Goal: Task Accomplishment & Management: Complete application form

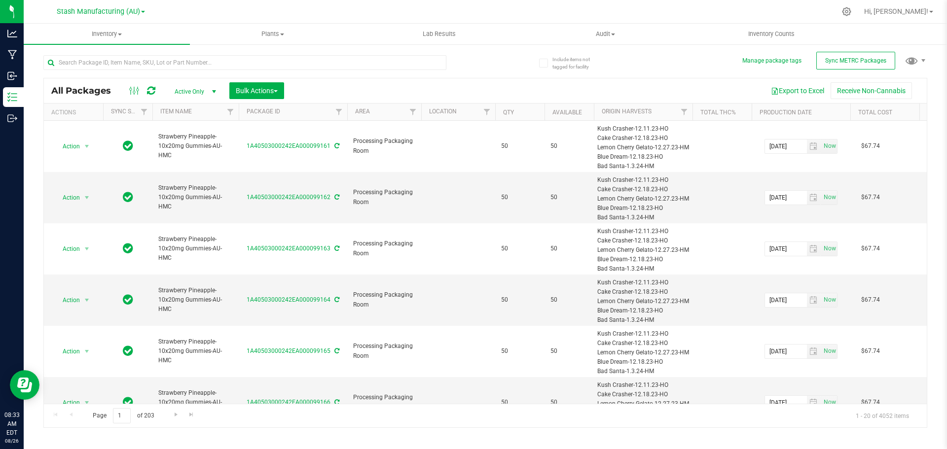
click at [117, 16] on div "Stash Manufacturing (AU)" at bounding box center [101, 11] width 88 height 12
click at [107, 35] on span "Inventory" at bounding box center [107, 34] width 166 height 9
click at [82, 123] on li "From bill of materials" at bounding box center [107, 119] width 166 height 12
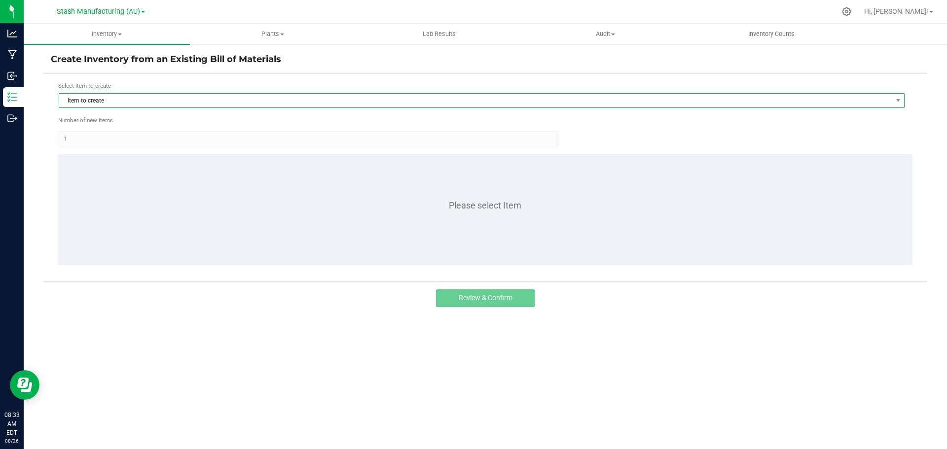
click at [119, 96] on span "Item to create" at bounding box center [475, 101] width 832 height 14
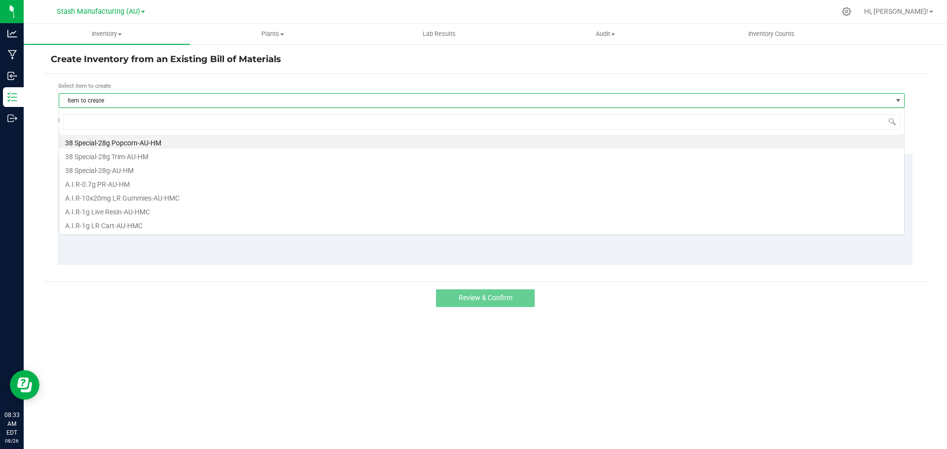
scroll to position [15, 846]
type input "cadill"
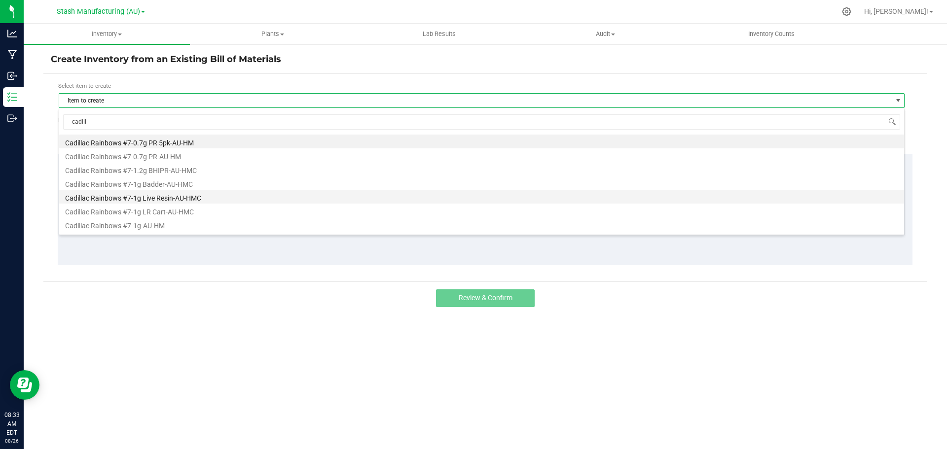
click at [180, 197] on li "Cadillac Rainbows #7-1g Live Resin-AU-HMC" at bounding box center [481, 197] width 845 height 14
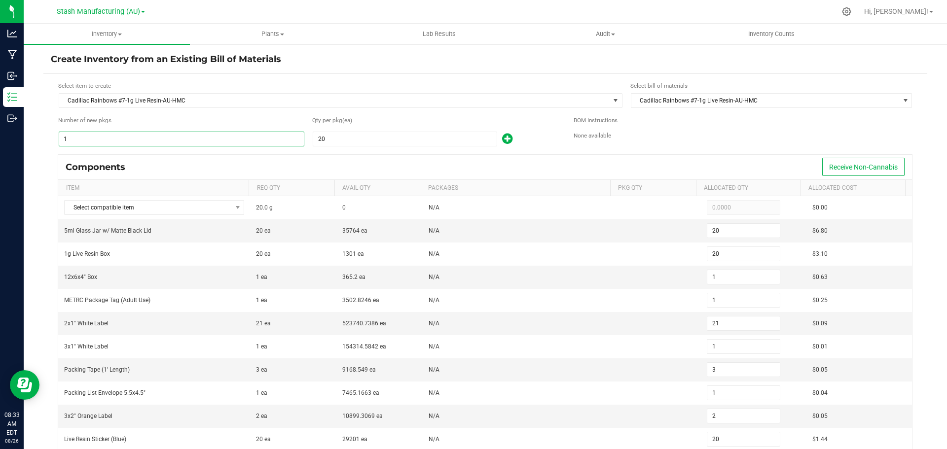
click at [146, 139] on input "1" at bounding box center [181, 139] width 245 height 14
type input "2"
type input "40"
type input "2"
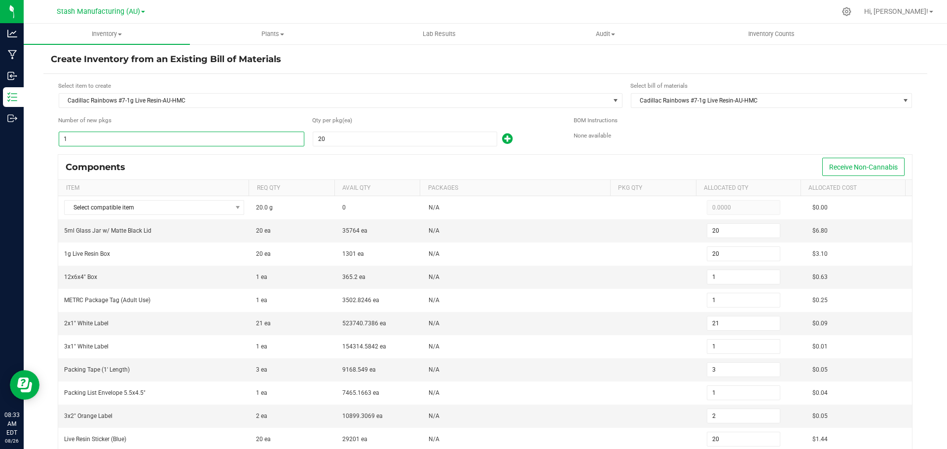
type input "2"
type input "42"
type input "2"
type input "6"
type input "2"
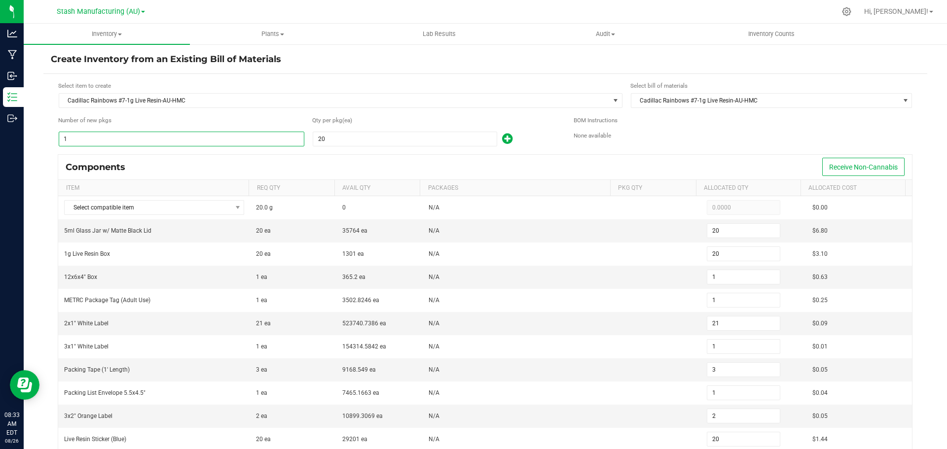
type input "4"
type input "40"
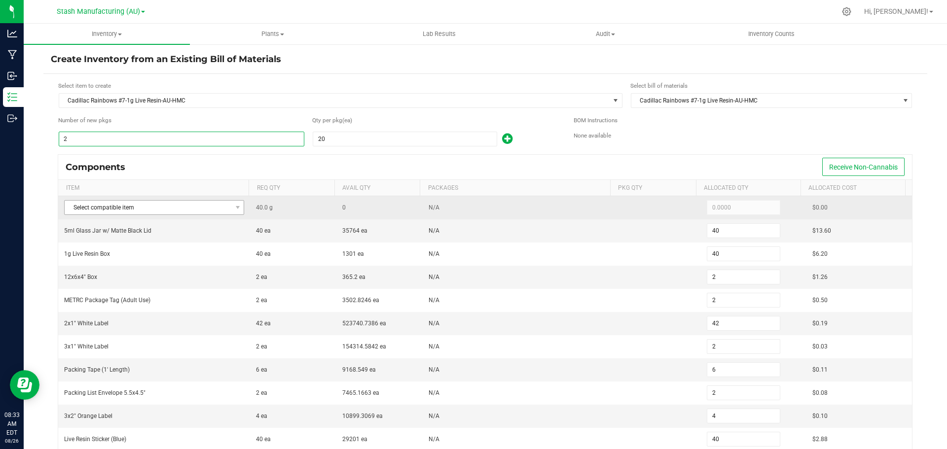
type input "2"
click at [95, 210] on span "Select compatible item" at bounding box center [148, 208] width 167 height 14
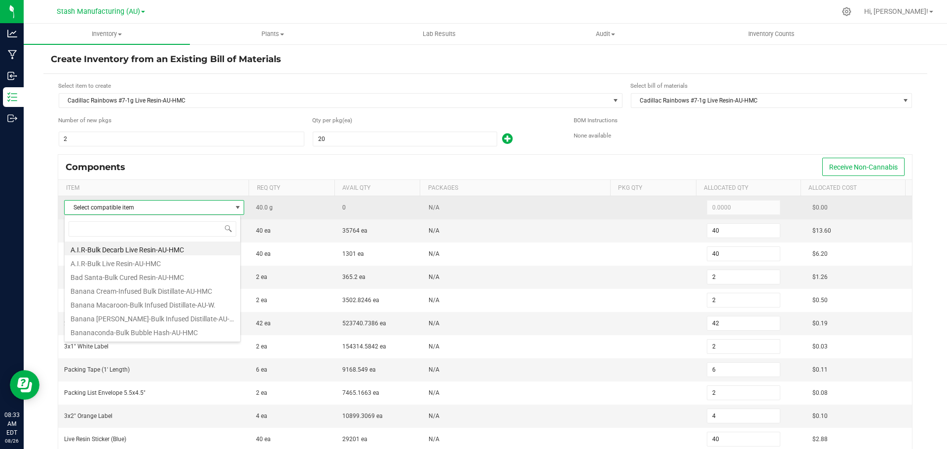
scroll to position [15, 177]
type input "cadill"
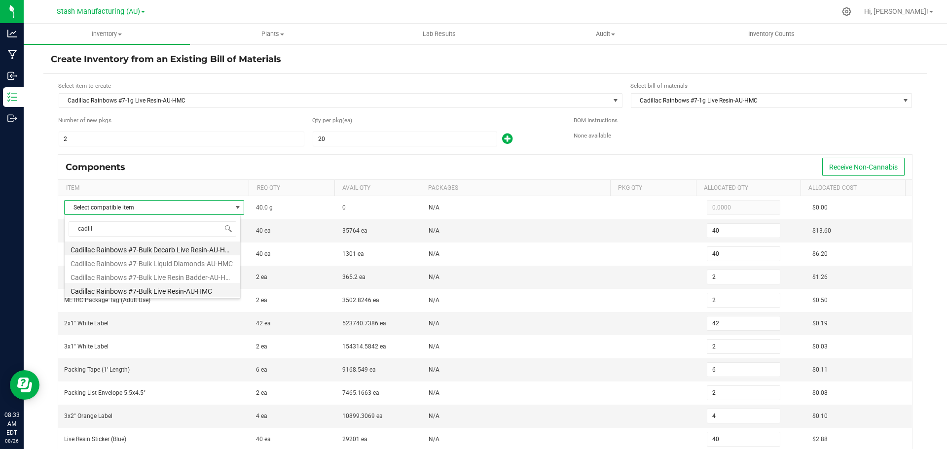
click at [150, 287] on li "Cadillac Rainbows #7-Bulk Live Resin-AU-HMC" at bounding box center [153, 290] width 176 height 14
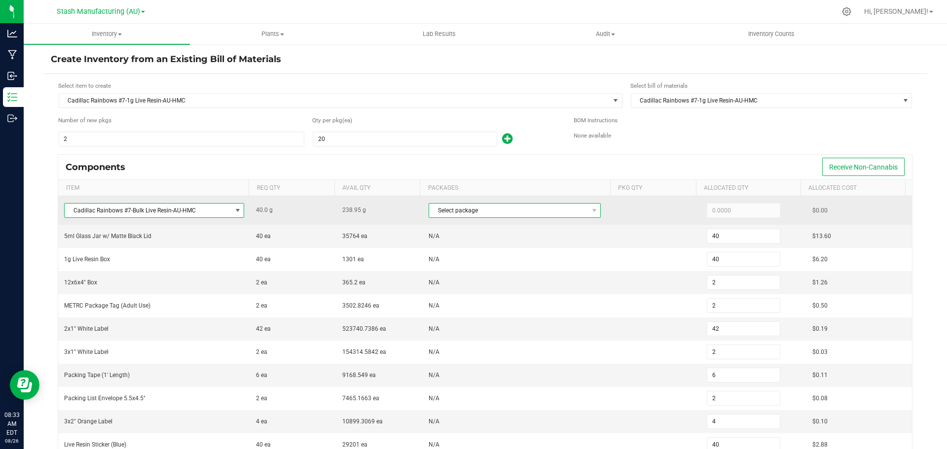
click at [448, 215] on span "Select package" at bounding box center [508, 211] width 159 height 14
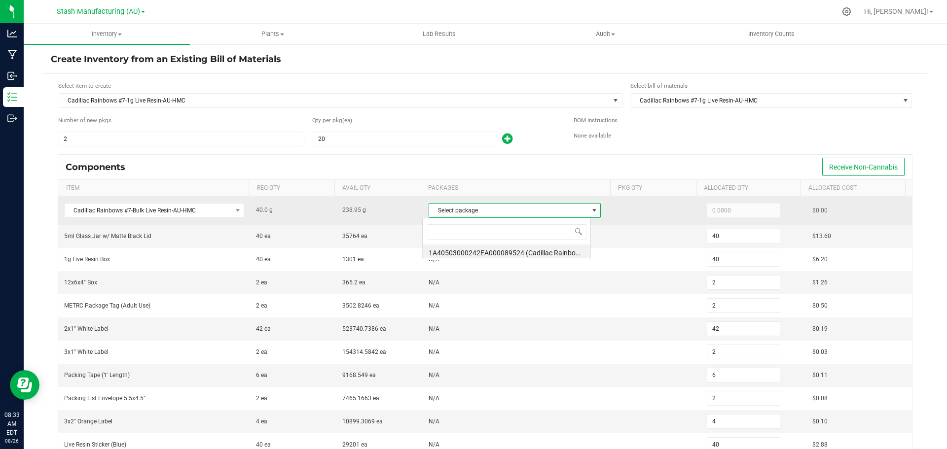
scroll to position [15, 169]
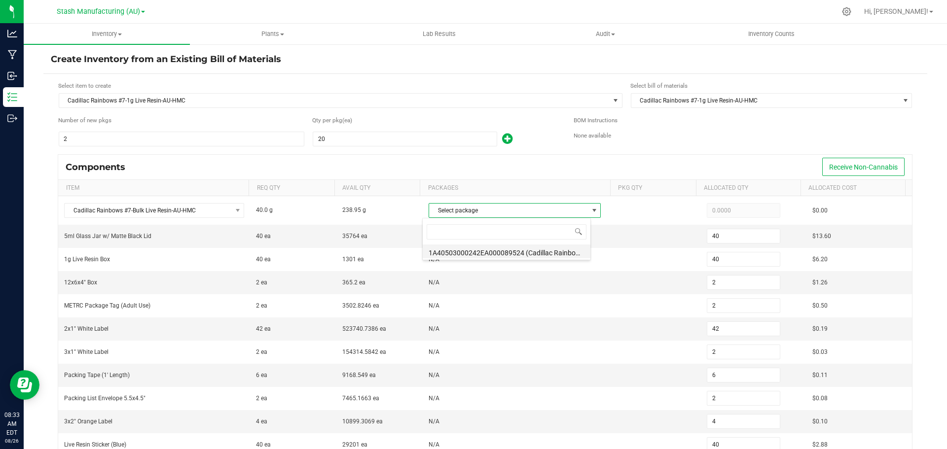
click at [484, 252] on li "1A40503000242EA000089524 (Cadillac Rainbows #7-Bulk Live Resin-AU-HMC-6)" at bounding box center [507, 252] width 168 height 14
type input "40.0000"
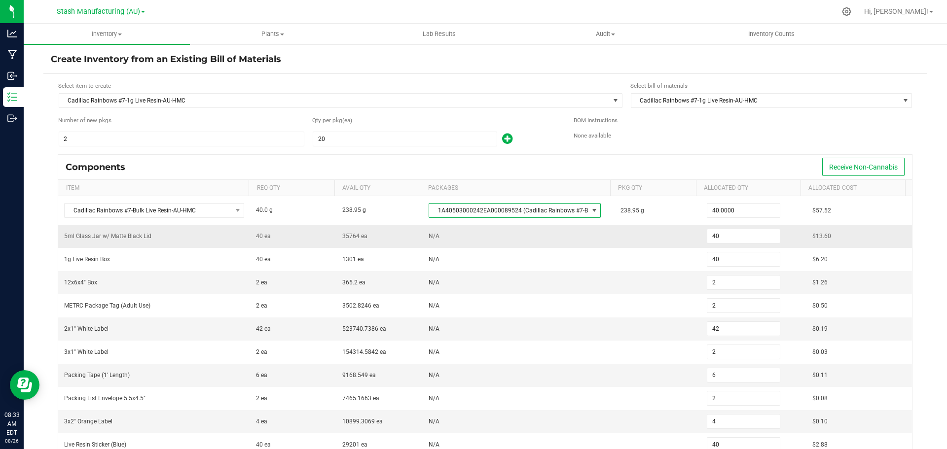
click at [644, 241] on td at bounding box center [657, 236] width 86 height 23
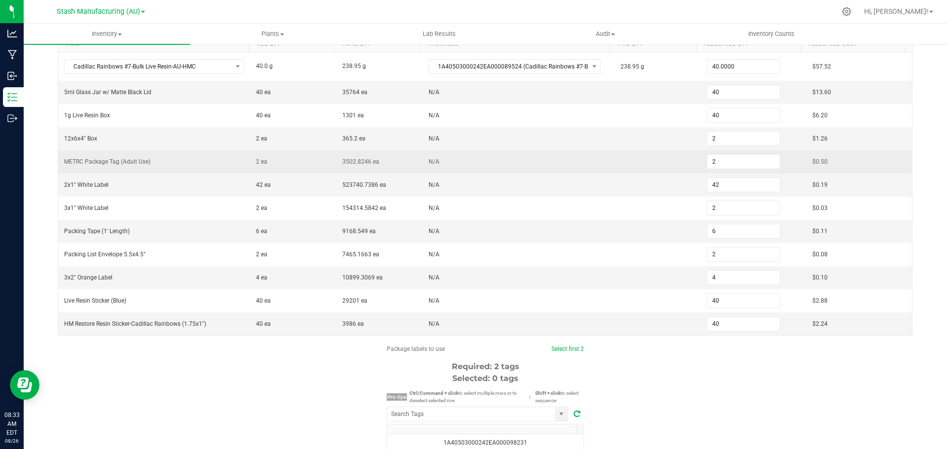
scroll to position [148, 0]
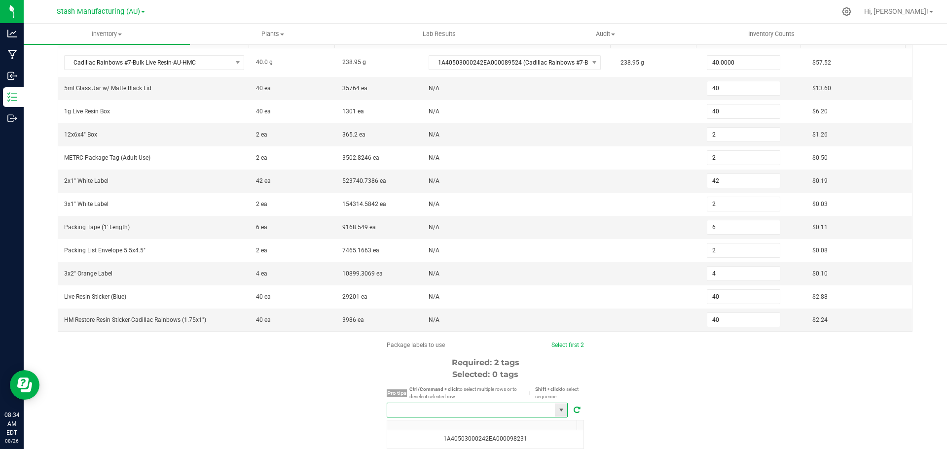
click at [471, 410] on input "NO DATA FOUND" at bounding box center [471, 410] width 168 height 14
click at [460, 422] on li "1A40503000242EA000099109" at bounding box center [474, 428] width 180 height 17
type input "1A40503000242EA000099109"
click at [571, 343] on link "Select first 2" at bounding box center [563, 345] width 33 height 7
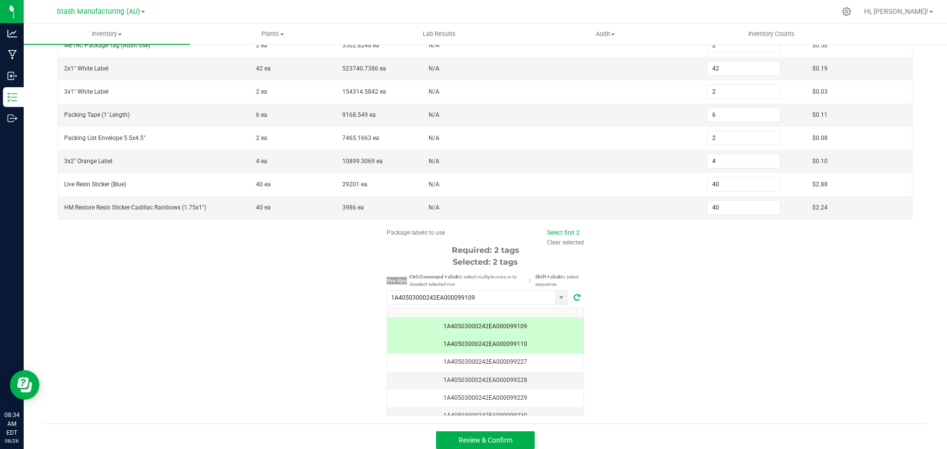
scroll to position [268, 0]
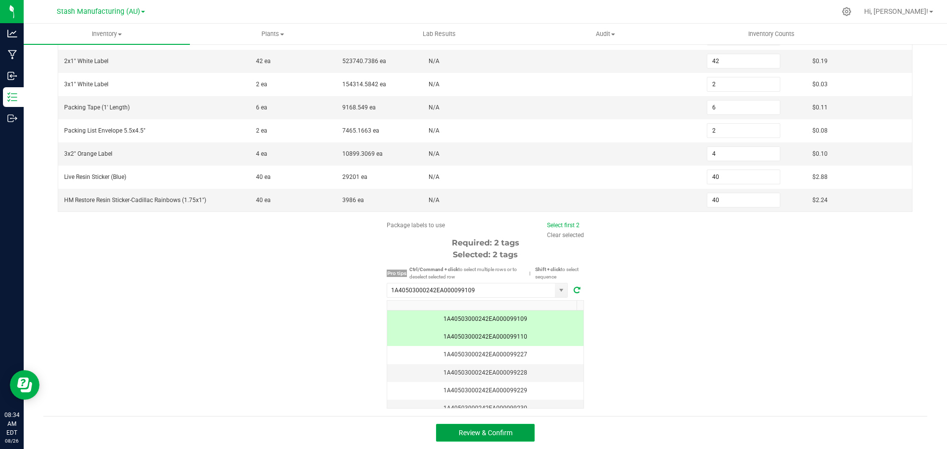
click at [493, 431] on span "Review & Confirm" at bounding box center [486, 433] width 54 height 8
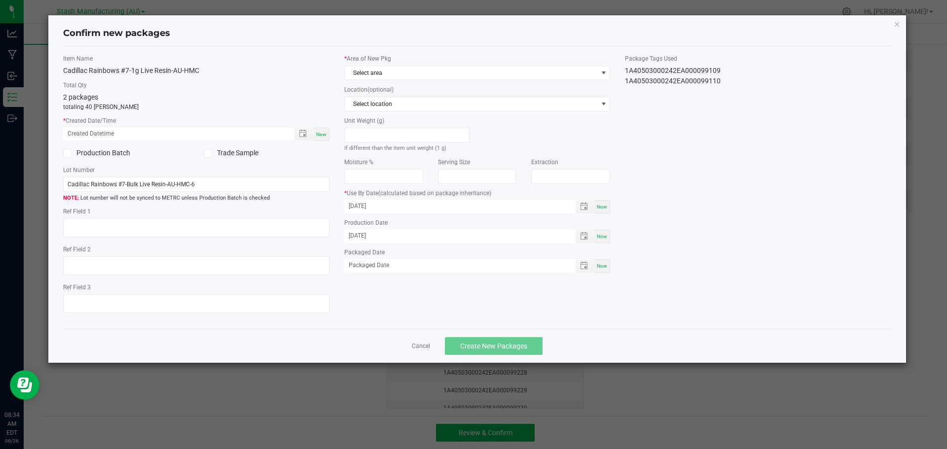
click at [321, 137] on span "Now" at bounding box center [321, 134] width 10 height 5
type input "[DATE] 08:34 AM"
click at [382, 69] on span "Select area" at bounding box center [471, 73] width 253 height 14
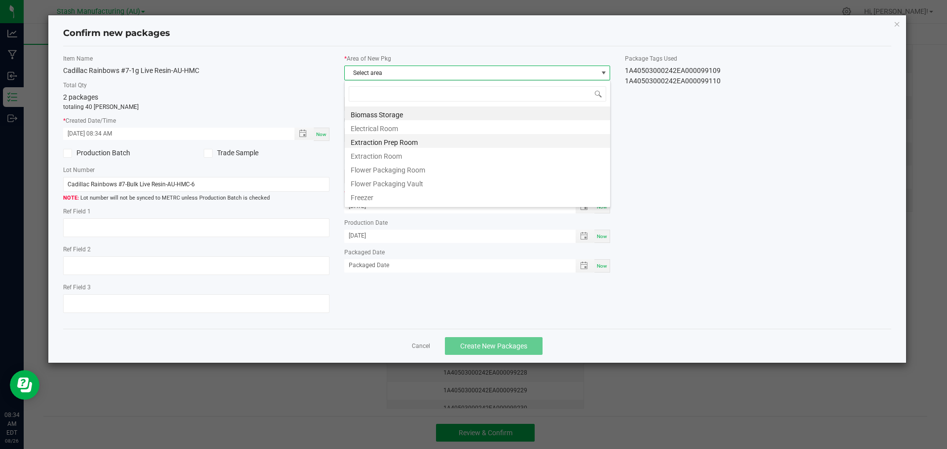
scroll to position [15, 266]
click at [396, 172] on li "Flower Packaging Room" at bounding box center [477, 169] width 265 height 14
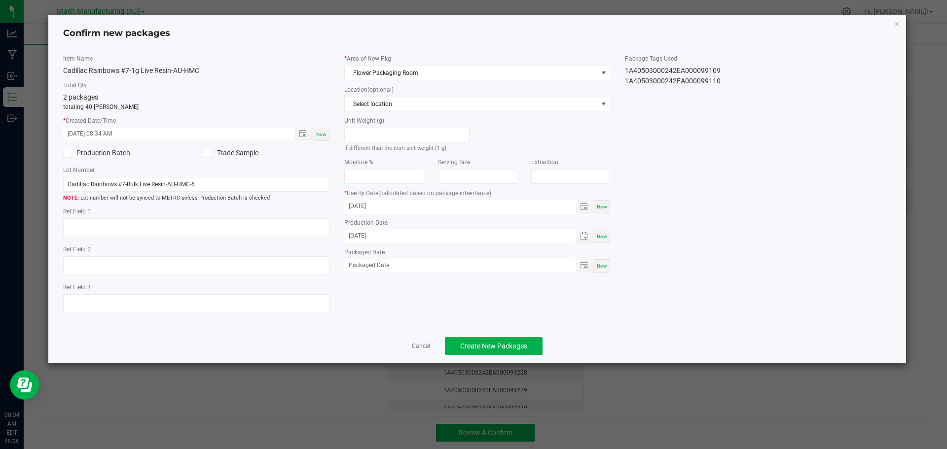
click at [604, 267] on span "Now" at bounding box center [602, 265] width 10 height 5
type input "[DATE]"
click at [516, 350] on span "Create New Packages" at bounding box center [493, 346] width 67 height 8
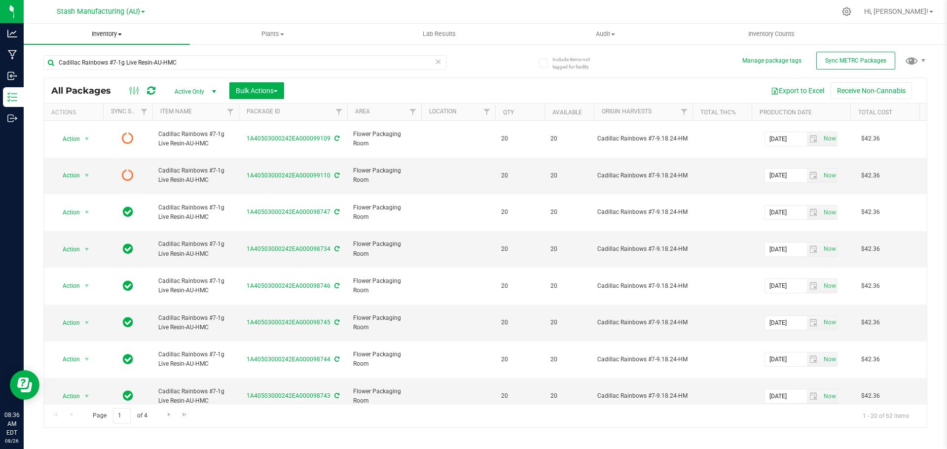
click at [111, 38] on span "Inventory" at bounding box center [107, 34] width 166 height 9
click at [72, 120] on span "From bill of materials" at bounding box center [68, 118] width 89 height 8
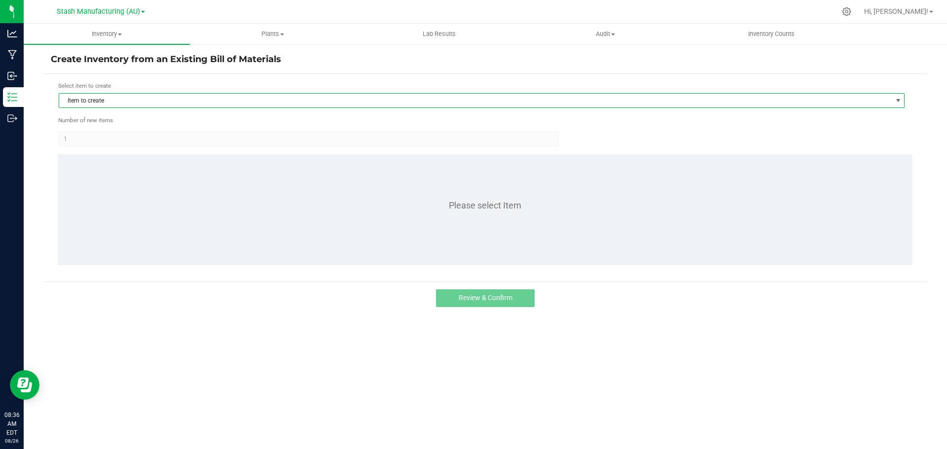
click at [101, 98] on span "Item to create" at bounding box center [475, 101] width 832 height 14
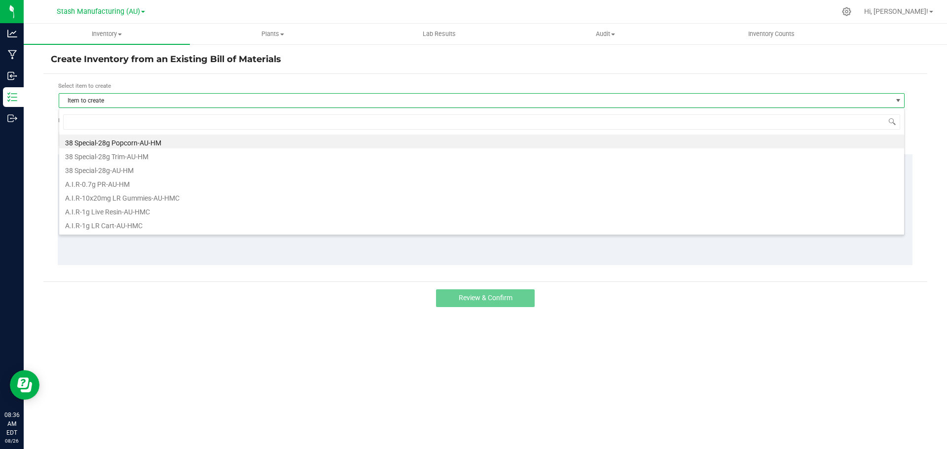
scroll to position [15, 846]
type input "cadill"
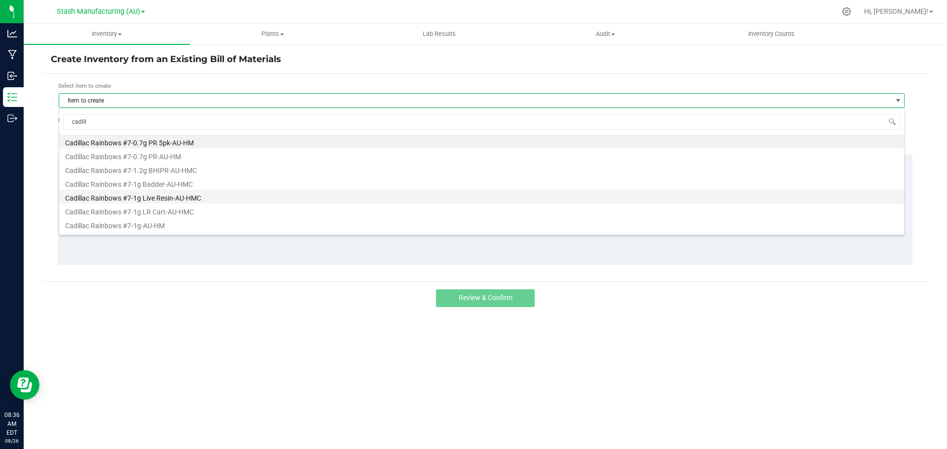
click at [168, 192] on li "Cadillac Rainbows #7-1g Live Resin-AU-HMC" at bounding box center [481, 197] width 845 height 14
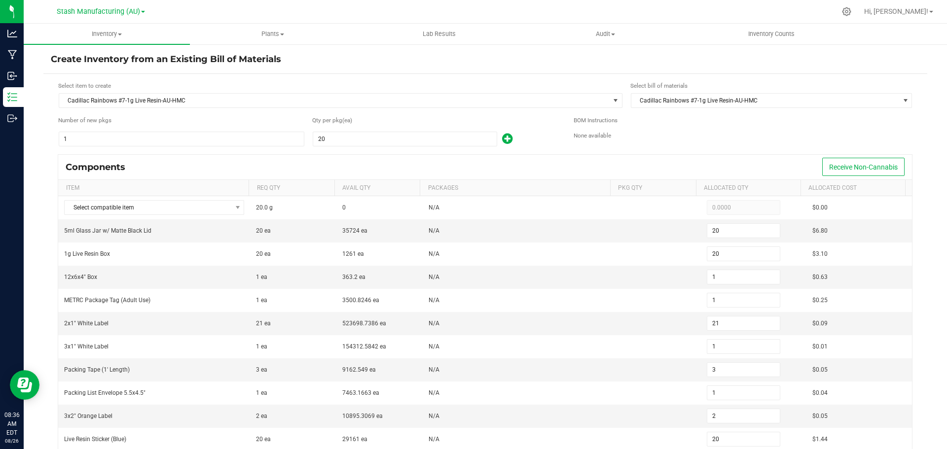
click at [154, 146] on div "1" at bounding box center [181, 139] width 247 height 16
click at [361, 137] on input "20" at bounding box center [404, 139] width 183 height 14
type input "9"
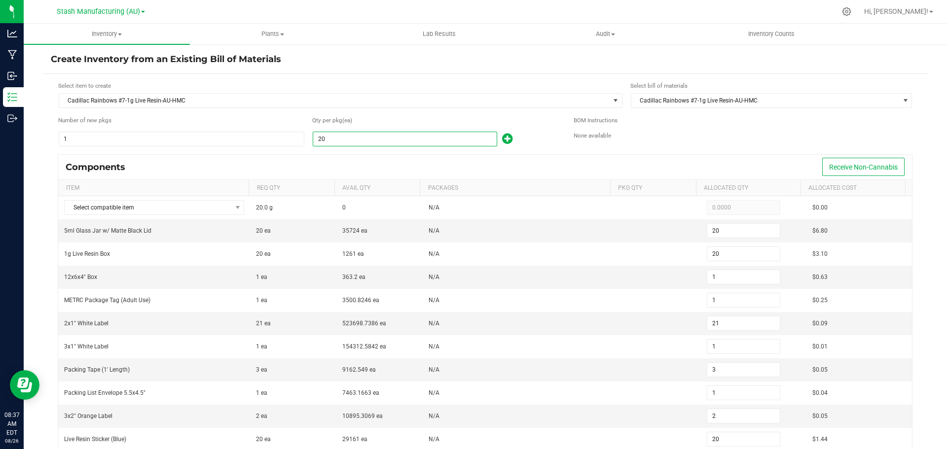
type input "0"
type input "9"
type input "0"
type input "1"
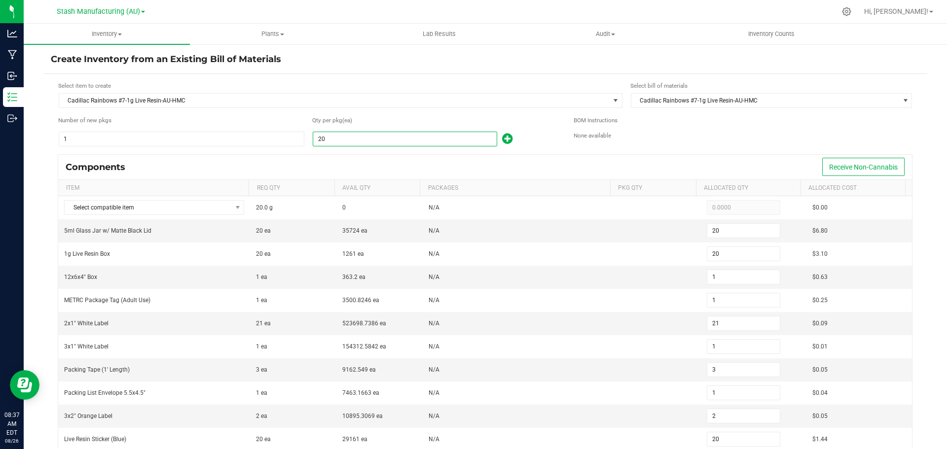
type input "0"
type input "1"
type input "9"
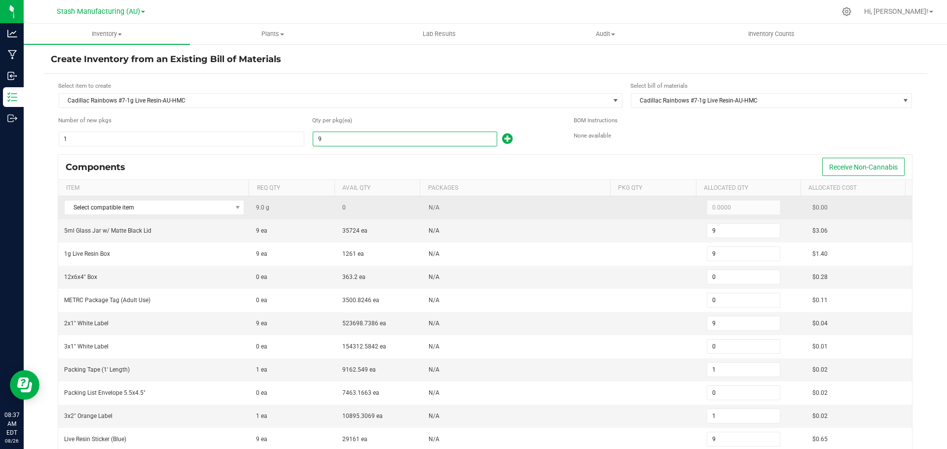
type input "9"
click at [178, 198] on td "Select compatible item" at bounding box center [154, 207] width 192 height 23
click at [171, 205] on span "Select compatible item" at bounding box center [148, 208] width 167 height 14
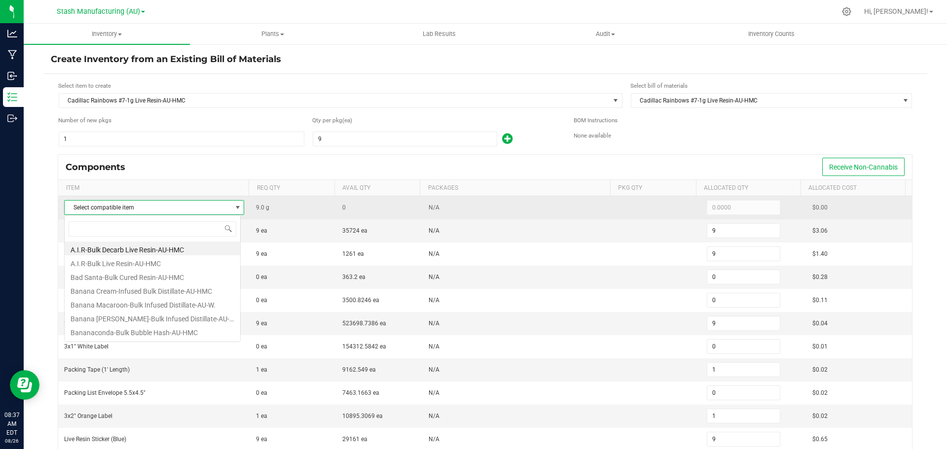
scroll to position [15, 177]
type input "cadill"
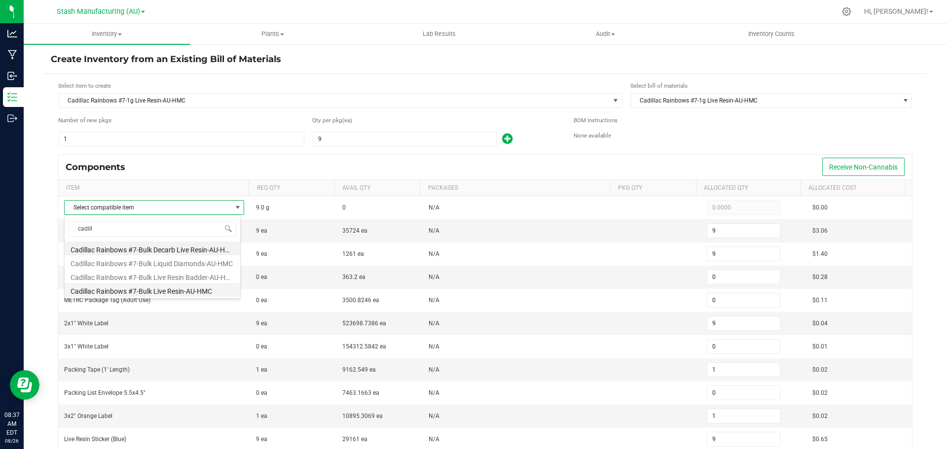
click at [173, 292] on li "Cadillac Rainbows #7-Bulk Live Resin-AU-HMC" at bounding box center [153, 290] width 176 height 14
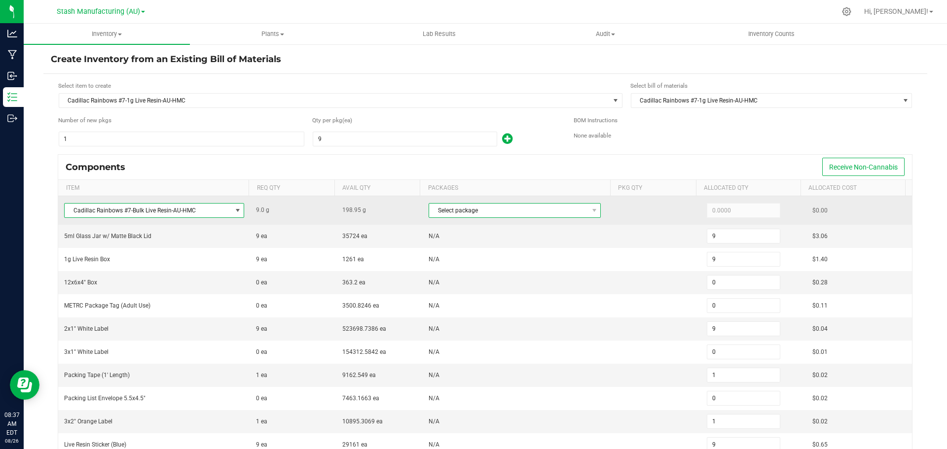
click at [510, 212] on span "Select package" at bounding box center [508, 211] width 159 height 14
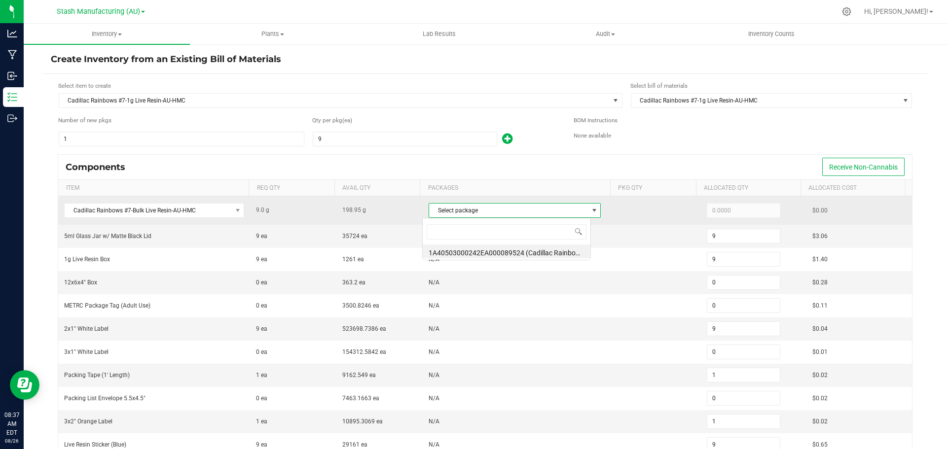
scroll to position [15, 169]
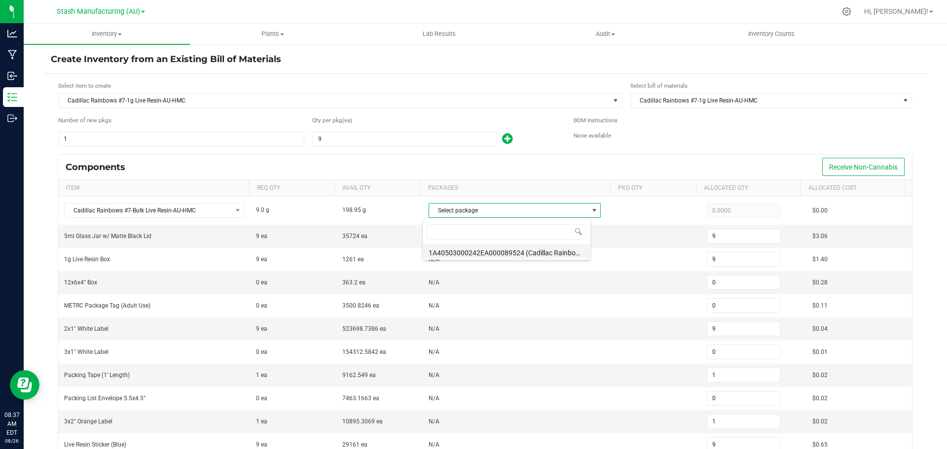
click at [500, 255] on li "1A40503000242EA000089524 (Cadillac Rainbows #7-Bulk Live Resin-AU-HMC-6)" at bounding box center [507, 252] width 168 height 14
type input "9.0000"
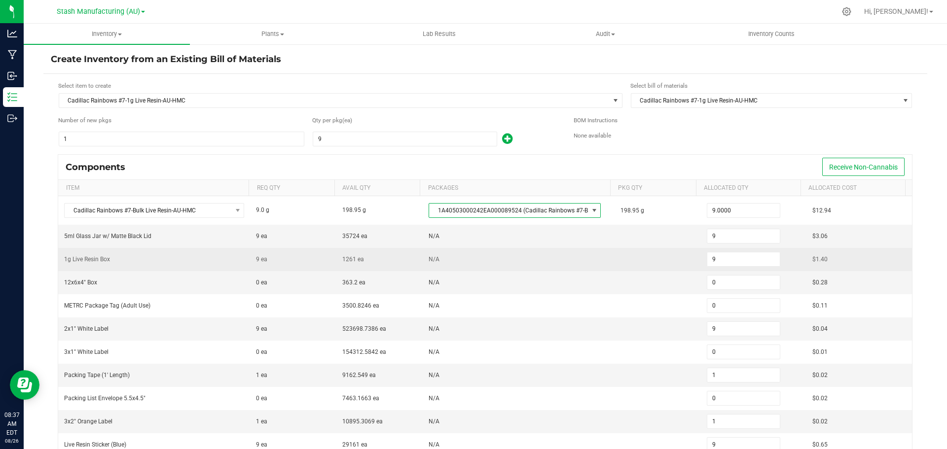
click at [541, 258] on td "N/A" at bounding box center [519, 259] width 192 height 23
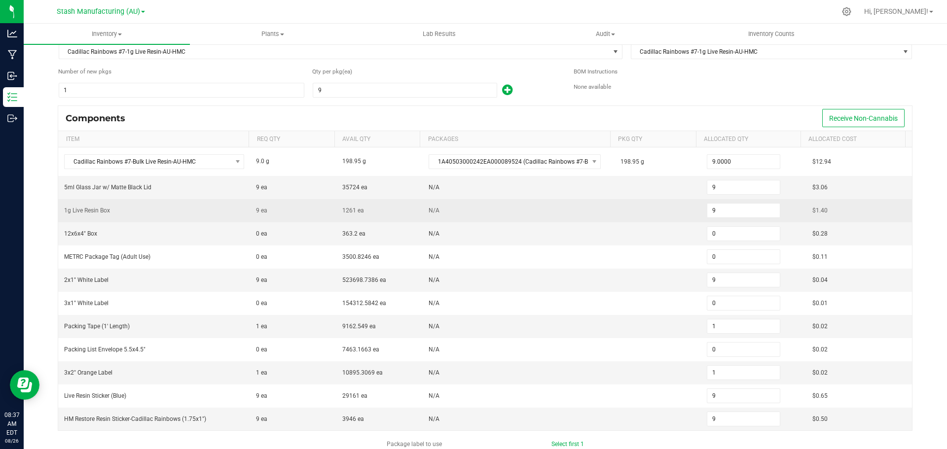
scroll to position [49, 0]
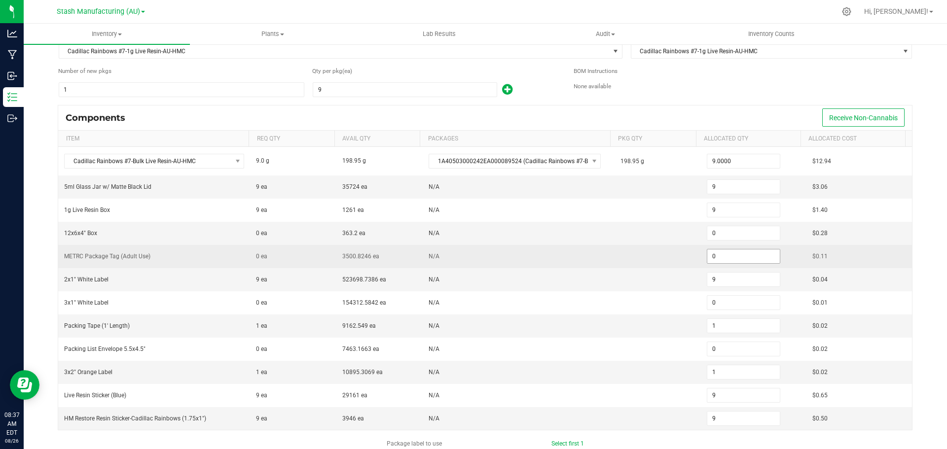
click at [743, 255] on input "0" at bounding box center [743, 257] width 72 height 14
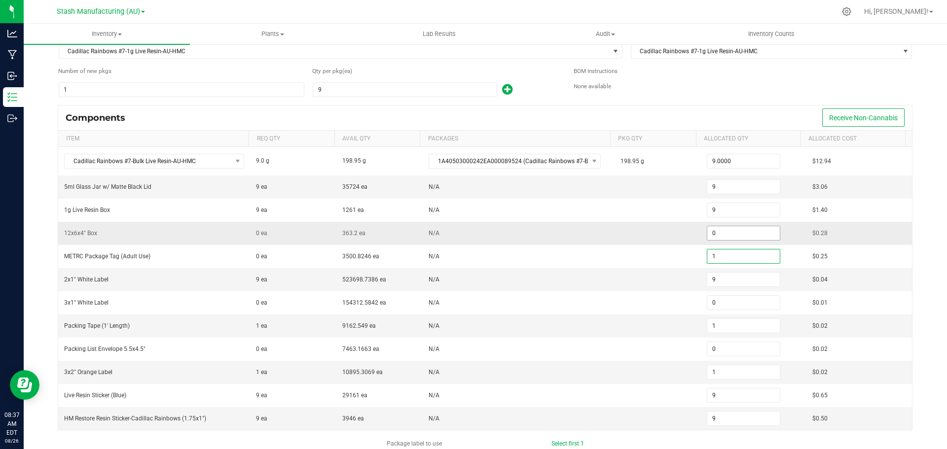
type input "1"
click at [720, 231] on input "0" at bounding box center [743, 233] width 72 height 14
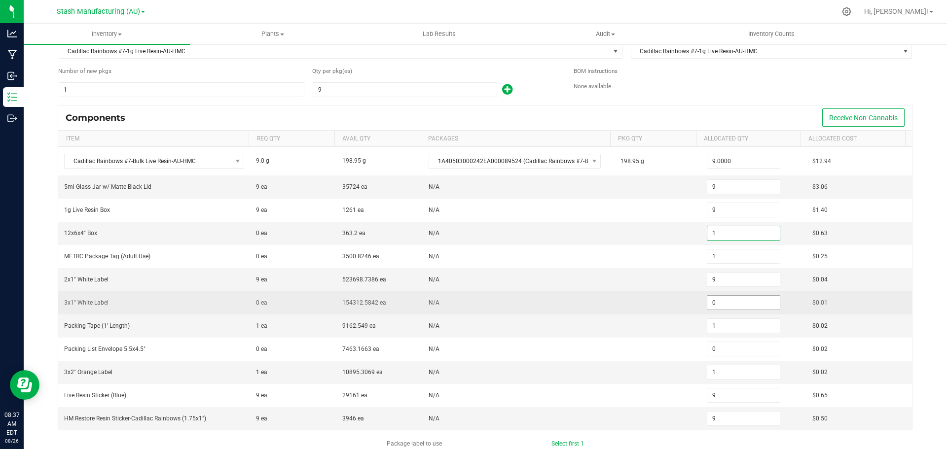
type input "1"
click at [716, 299] on input "0" at bounding box center [743, 303] width 72 height 14
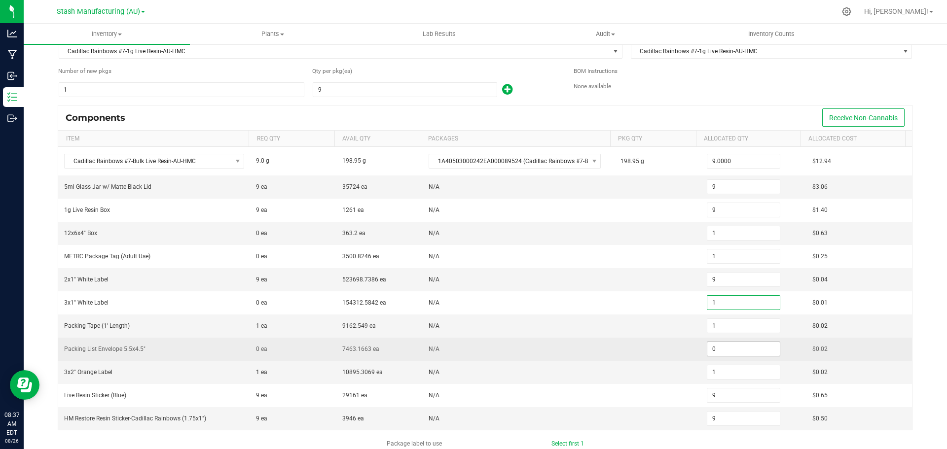
type input "1"
click at [720, 353] on input "0" at bounding box center [743, 349] width 72 height 14
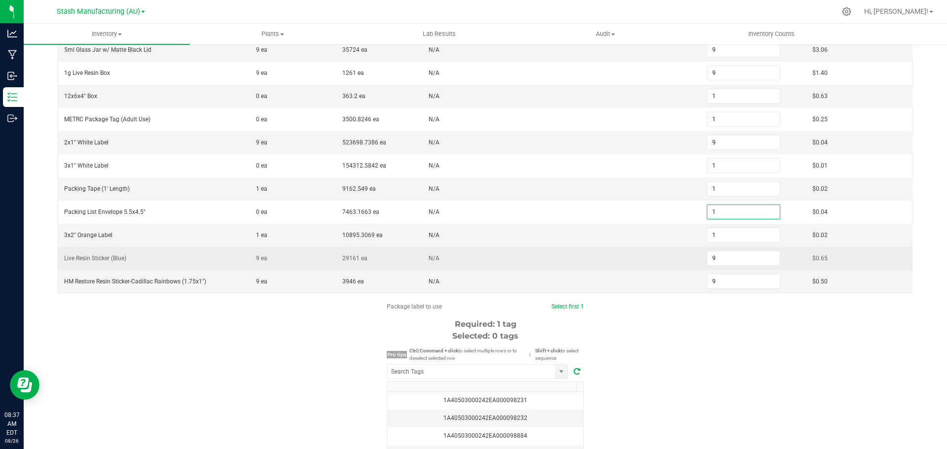
scroll to position [197, 0]
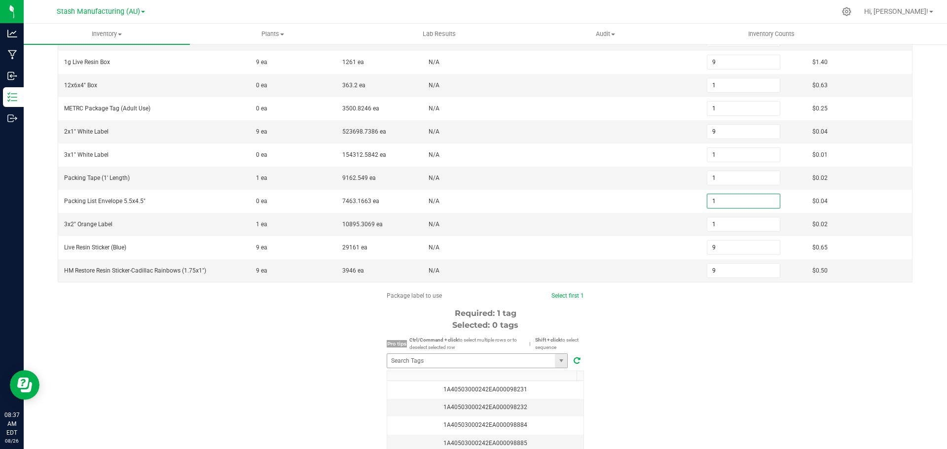
type input "1"
click at [507, 365] on input "NO DATA FOUND" at bounding box center [471, 361] width 168 height 14
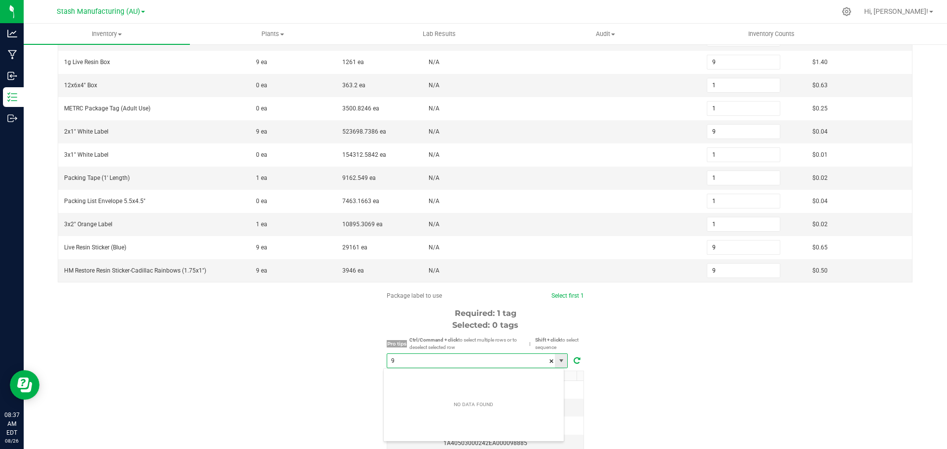
scroll to position [15, 181]
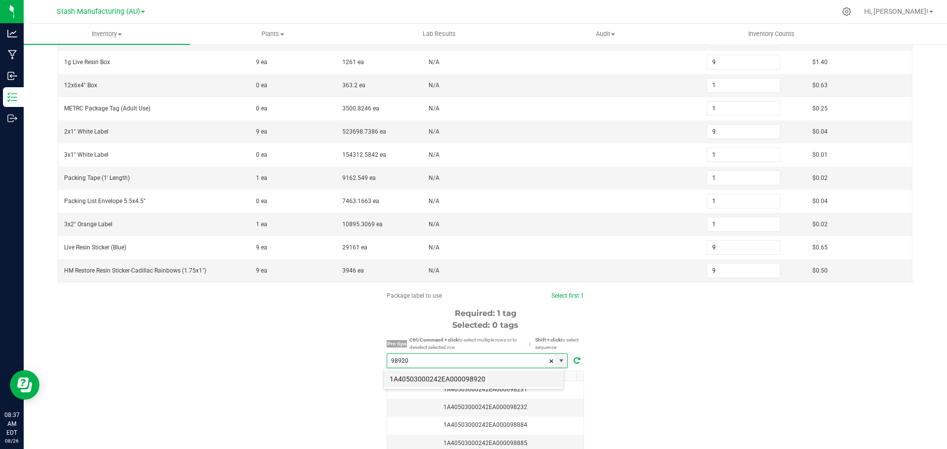
click at [438, 377] on li "1A40503000242EA000098920" at bounding box center [474, 379] width 180 height 17
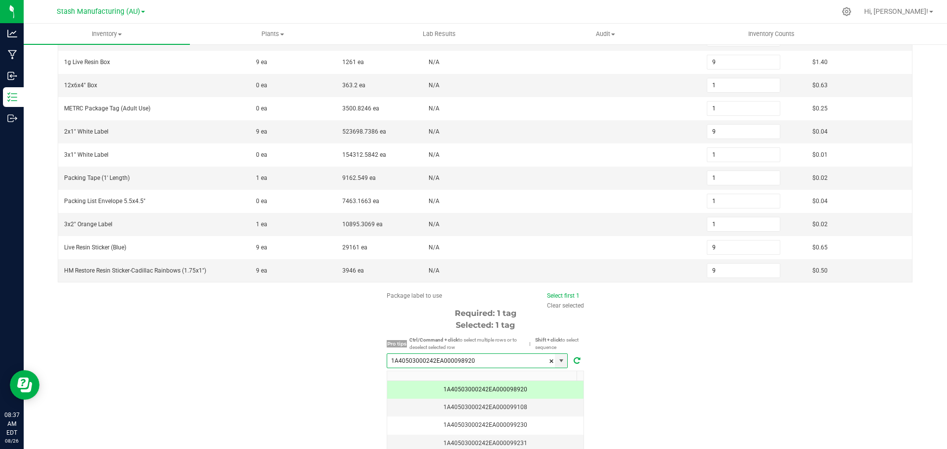
type input "1A40503000242EA000098920"
click at [619, 374] on div "Package label to use Select first 1 Clear selected Required: 1 tag Selected: 1 …" at bounding box center [485, 385] width 884 height 188
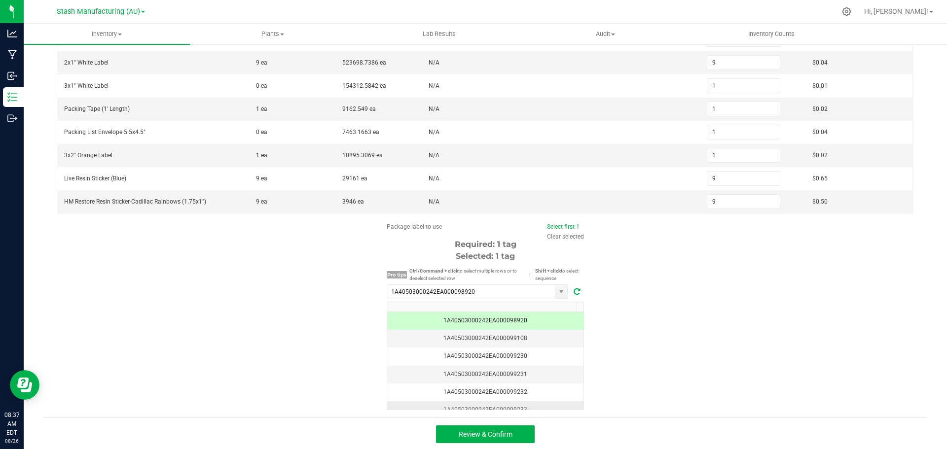
scroll to position [268, 0]
click at [477, 437] on span "Review & Confirm" at bounding box center [486, 433] width 54 height 8
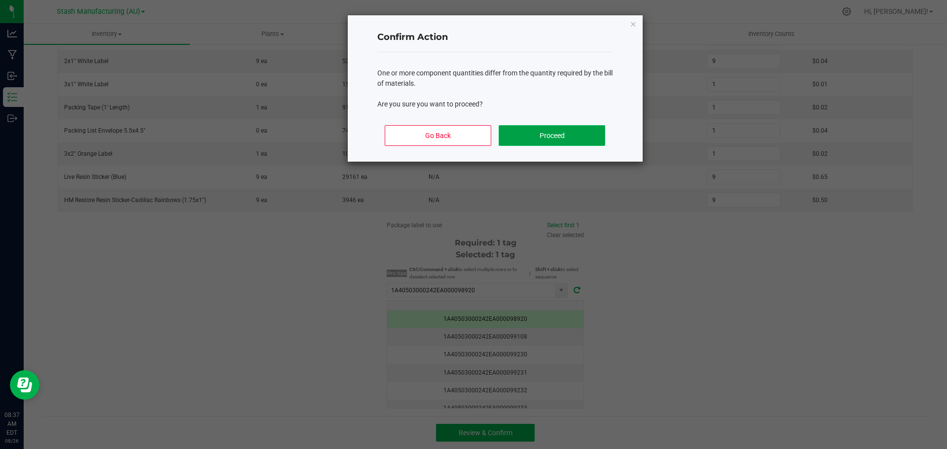
click at [538, 136] on button "Proceed" at bounding box center [552, 135] width 106 height 21
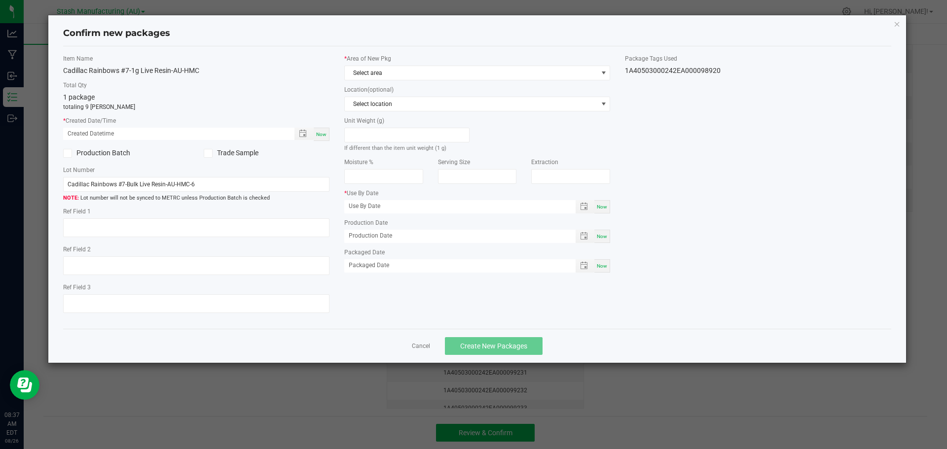
type input "[DATE]"
click at [327, 135] on div "Now" at bounding box center [322, 134] width 16 height 13
type input "[DATE] 08:37 AM"
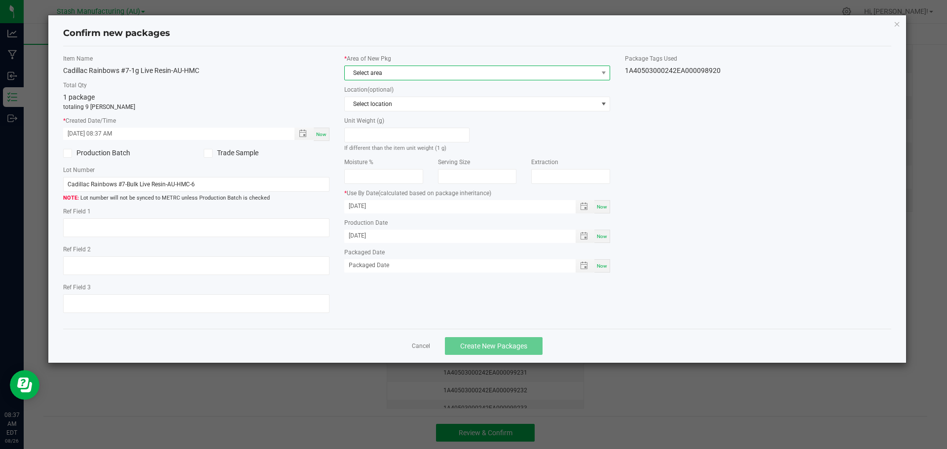
click at [415, 75] on span "Select area" at bounding box center [471, 73] width 253 height 14
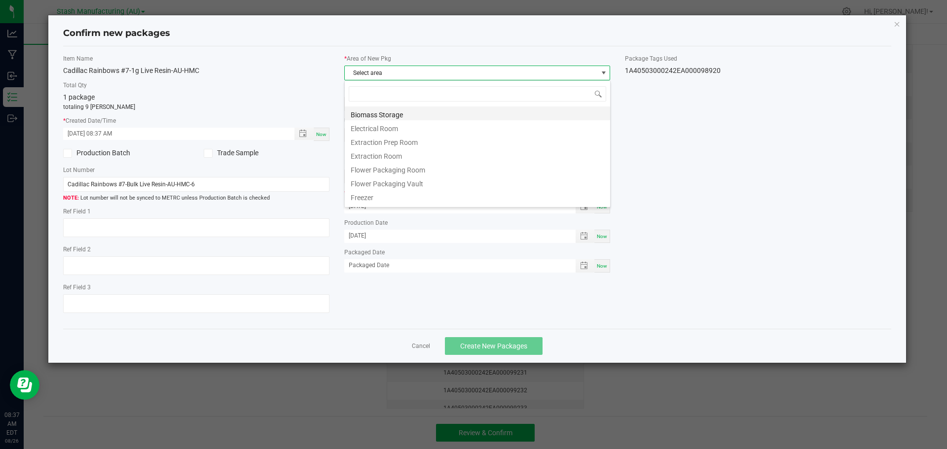
scroll to position [15, 266]
click at [420, 168] on li "Flower Packaging Room" at bounding box center [477, 169] width 265 height 14
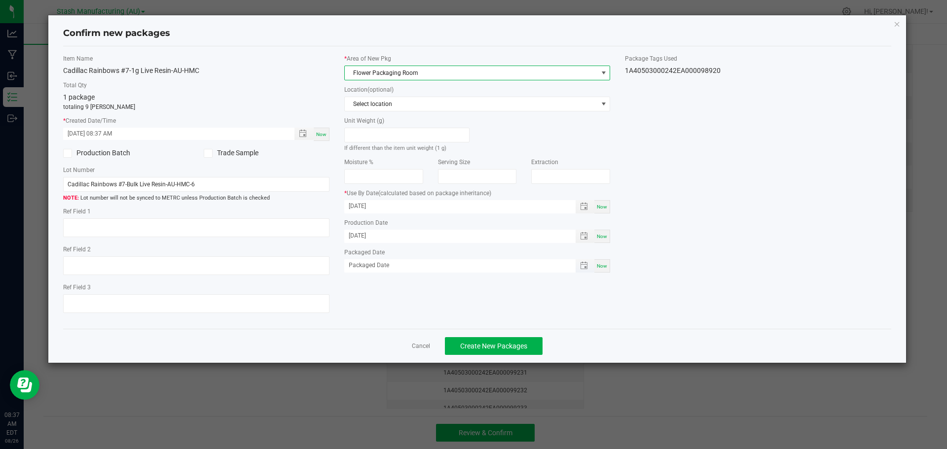
drag, startPoint x: 593, startPoint y: 268, endPoint x: 582, endPoint y: 272, distance: 11.7
click at [594, 268] on span "Toggle popup" at bounding box center [585, 265] width 19 height 13
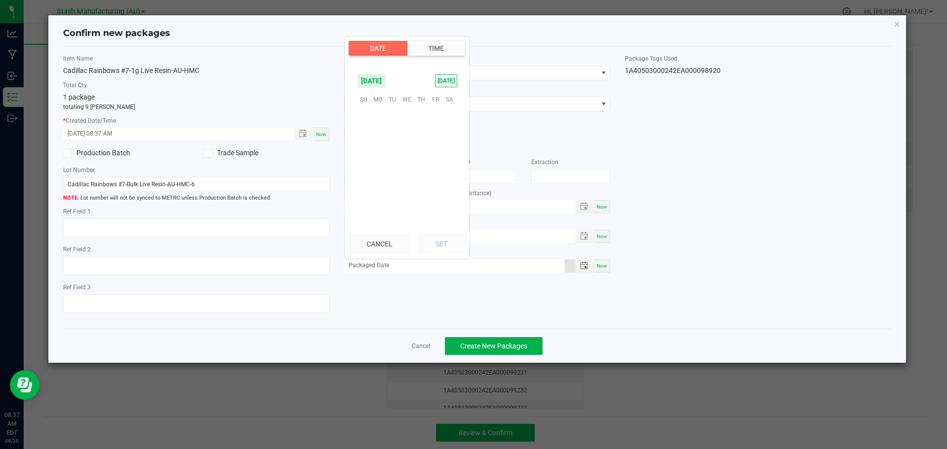
scroll to position [159830, 0]
click at [396, 244] on button "Cancel" at bounding box center [380, 244] width 62 height 22
type input "month/day/year"
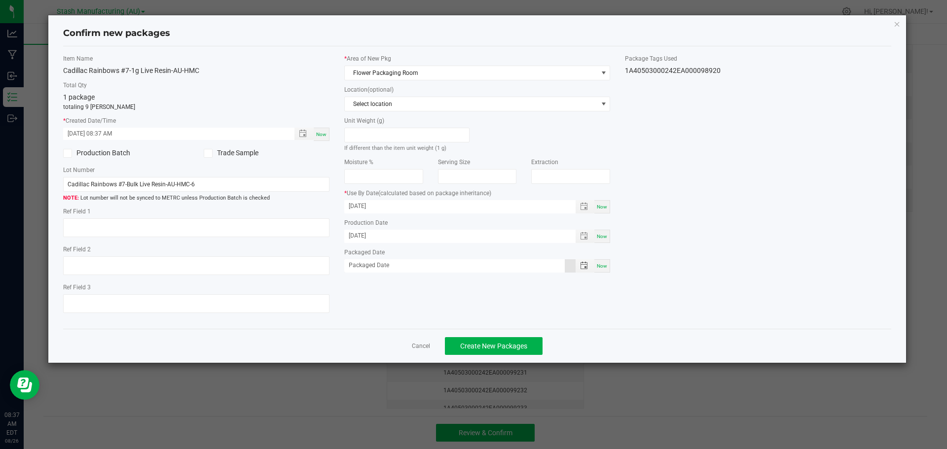
click at [601, 265] on span "Now" at bounding box center [602, 265] width 10 height 5
type input "[DATE]"
click at [508, 347] on span "Create New Packages" at bounding box center [493, 346] width 67 height 8
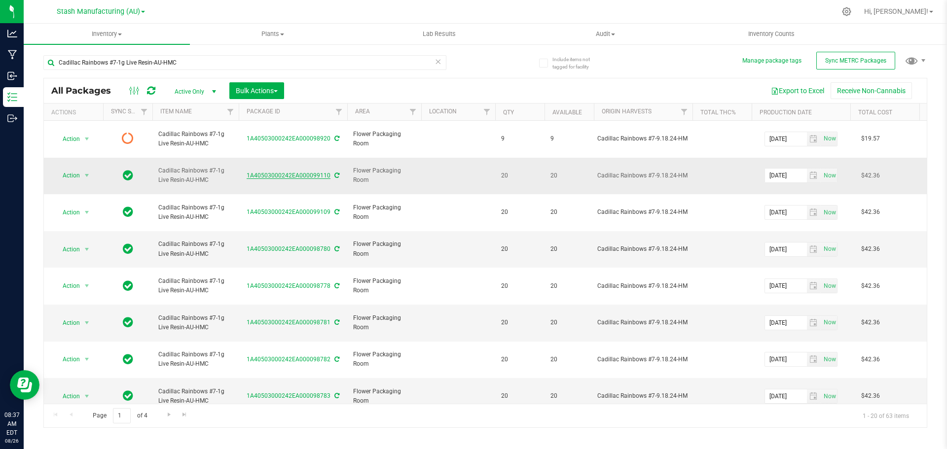
click at [304, 177] on link "1A40503000242EA000099110" at bounding box center [289, 175] width 84 height 7
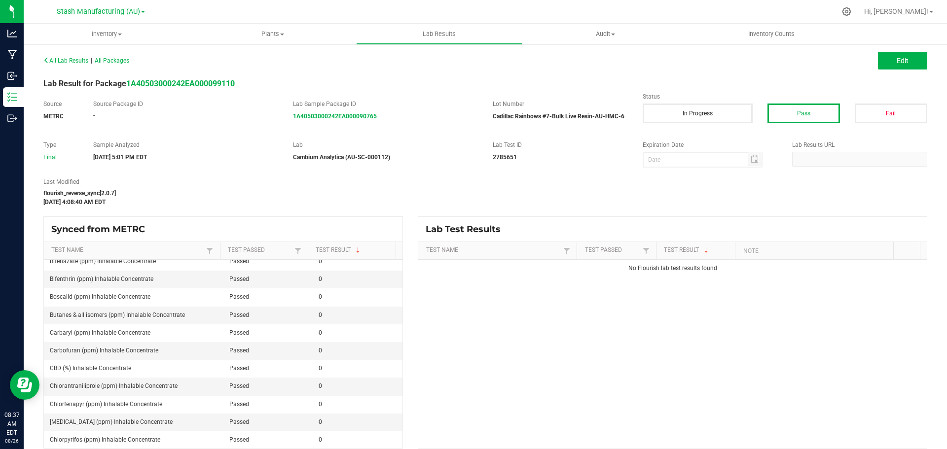
scroll to position [247, 0]
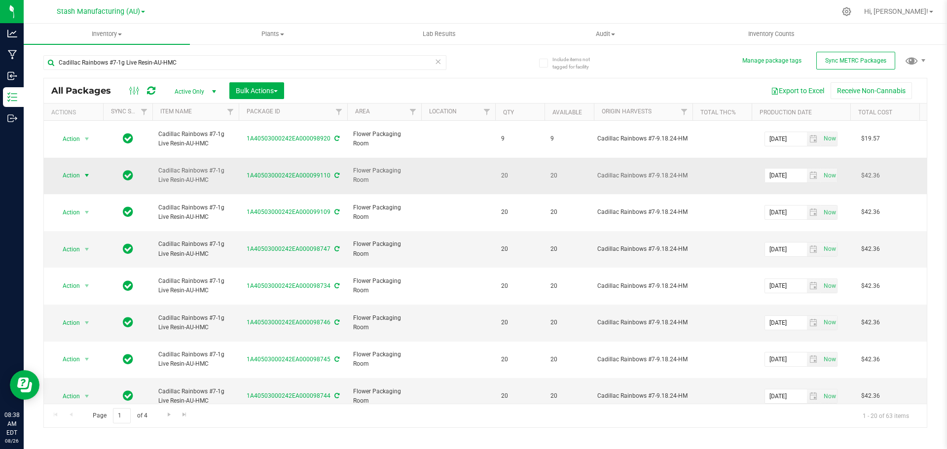
click at [87, 178] on span "select" at bounding box center [87, 176] width 8 height 8
click at [97, 192] on li "Adjust qty" at bounding box center [85, 192] width 62 height 15
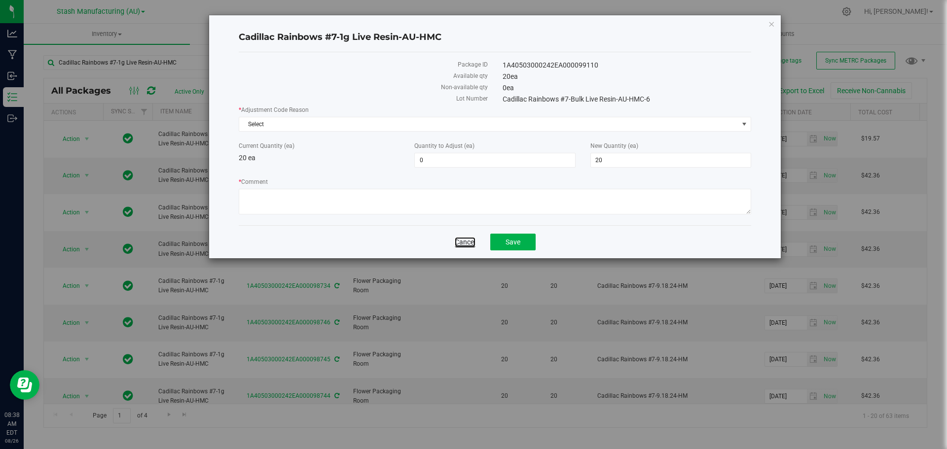
click at [461, 240] on link "Cancel" at bounding box center [465, 242] width 21 height 10
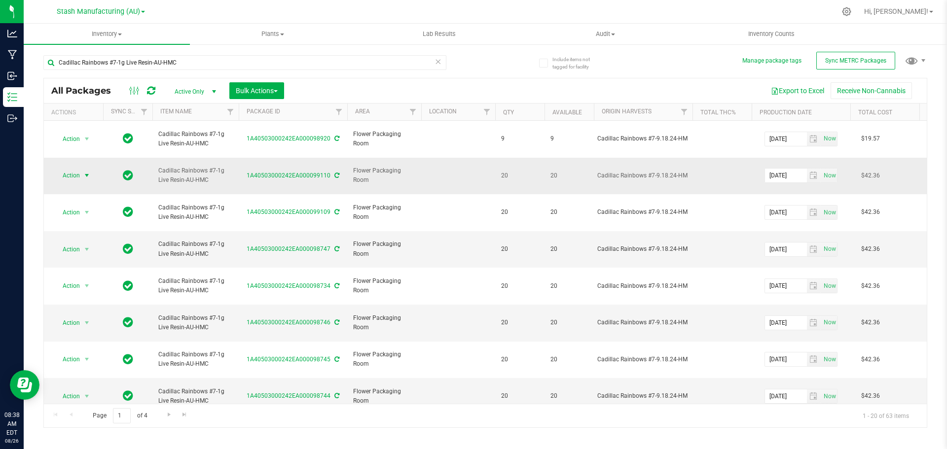
click at [87, 174] on span "select" at bounding box center [87, 176] width 8 height 8
click at [85, 224] on li "Edit attributes" at bounding box center [85, 221] width 62 height 15
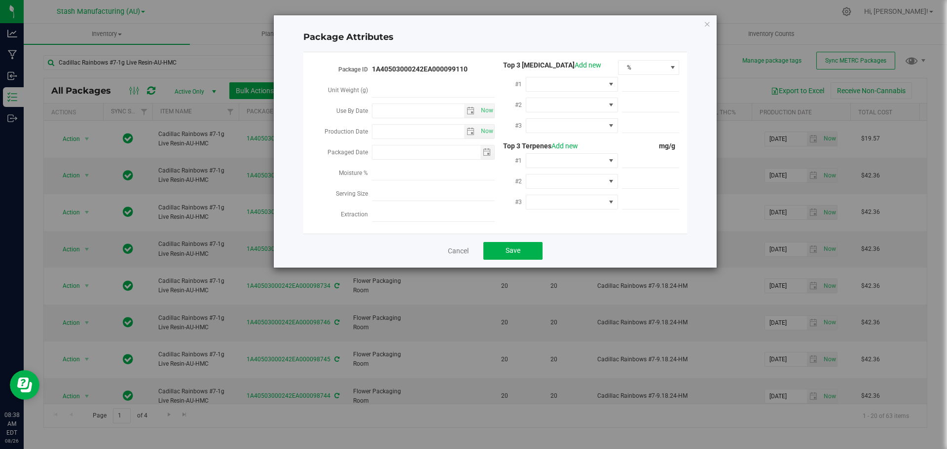
type input "[DATE]"
click at [447, 244] on div "Cancel Save" at bounding box center [495, 251] width 384 height 34
click at [448, 246] on link "Cancel" at bounding box center [458, 251] width 21 height 10
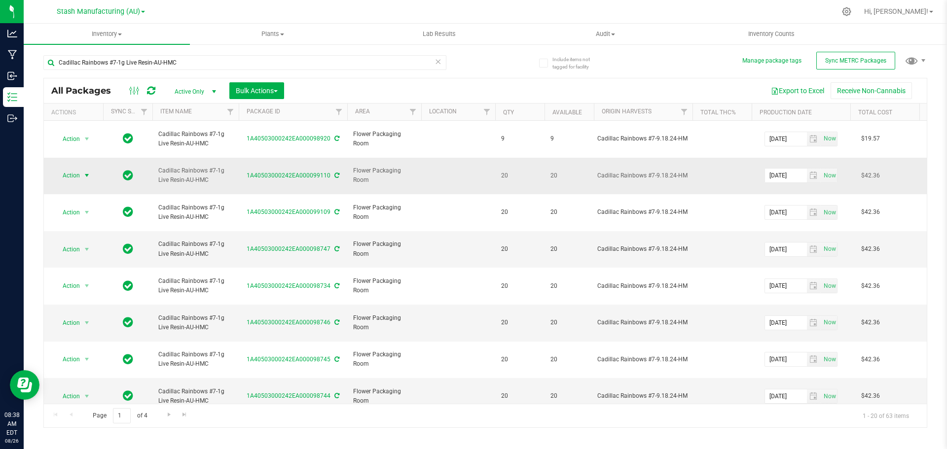
click at [92, 179] on span "select" at bounding box center [87, 176] width 12 height 14
click at [87, 238] on li "Global inventory" at bounding box center [85, 236] width 62 height 15
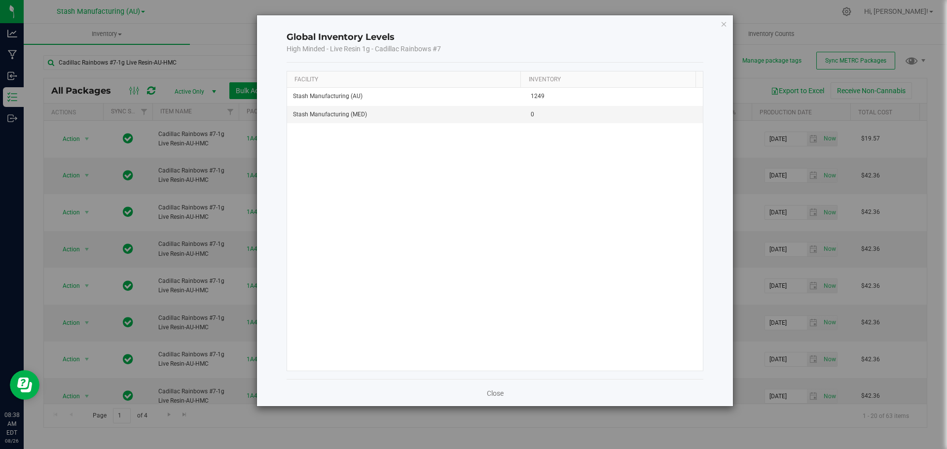
click at [484, 394] on div "Close" at bounding box center [495, 392] width 417 height 27
click at [495, 392] on link "Close" at bounding box center [495, 394] width 17 height 10
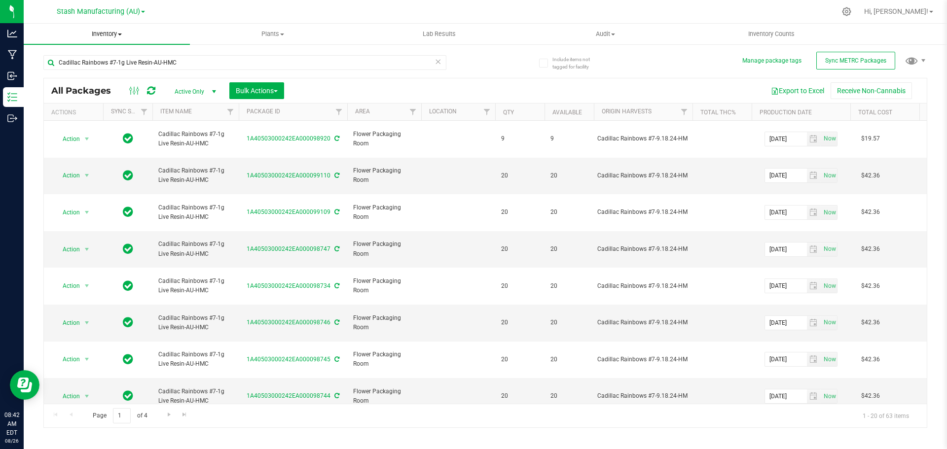
click at [111, 38] on span "Inventory" at bounding box center [107, 34] width 166 height 9
click at [116, 34] on span "Inventory" at bounding box center [107, 34] width 166 height 9
click at [114, 38] on uib-tab-heading "Inventory All packages All inventory Waste log Create inventory" at bounding box center [107, 34] width 166 height 21
click at [94, 124] on li "From bill of materials" at bounding box center [107, 119] width 166 height 12
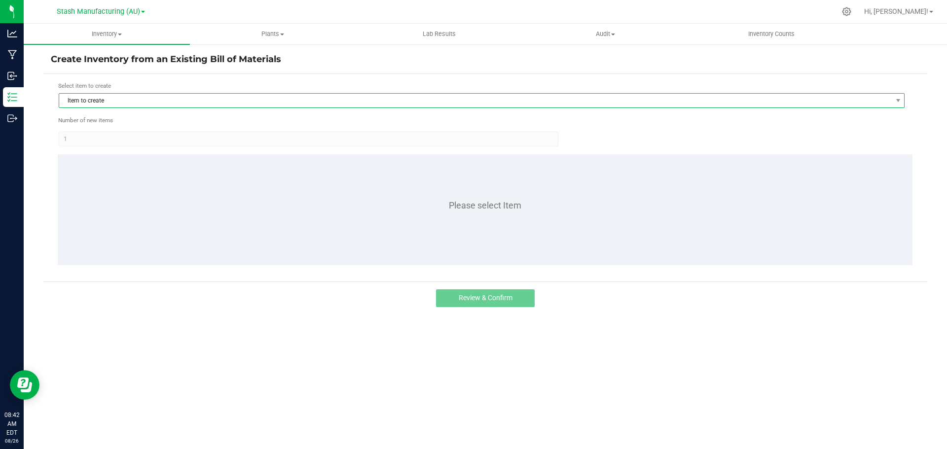
click at [126, 104] on span "Item to create" at bounding box center [475, 101] width 832 height 14
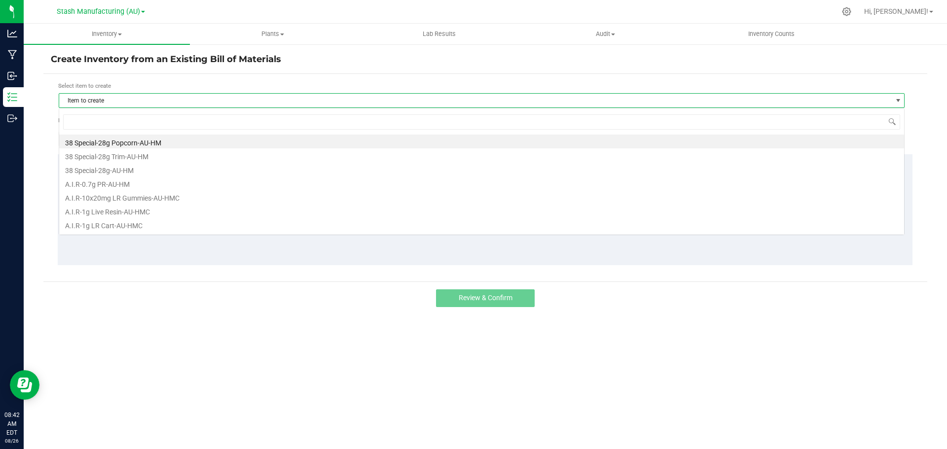
scroll to position [15, 846]
type input "cadill"
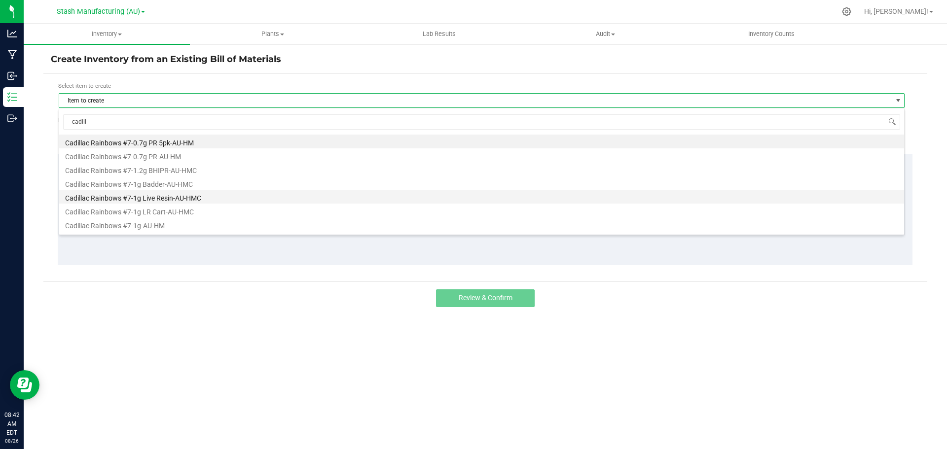
click at [188, 200] on li "Cadillac Rainbows #7-1g Live Resin-AU-HMC" at bounding box center [481, 197] width 845 height 14
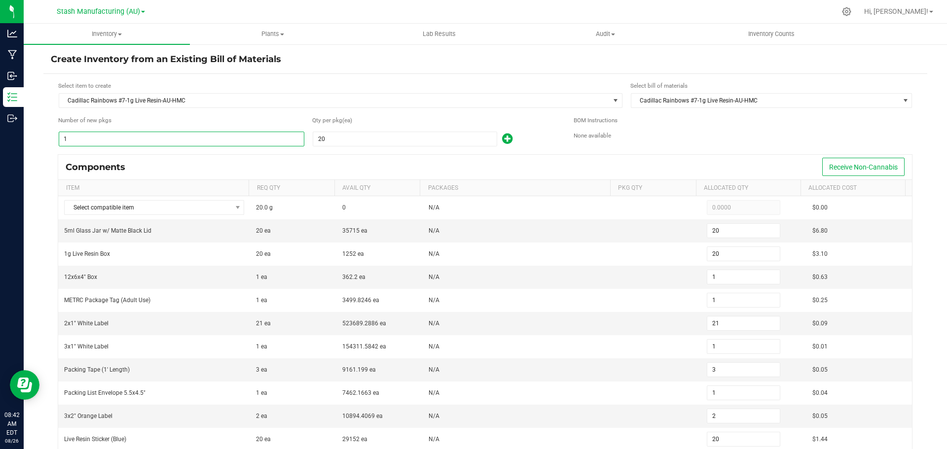
click at [206, 135] on input "1" at bounding box center [181, 139] width 245 height 14
type input "2"
type input "40"
type input "2"
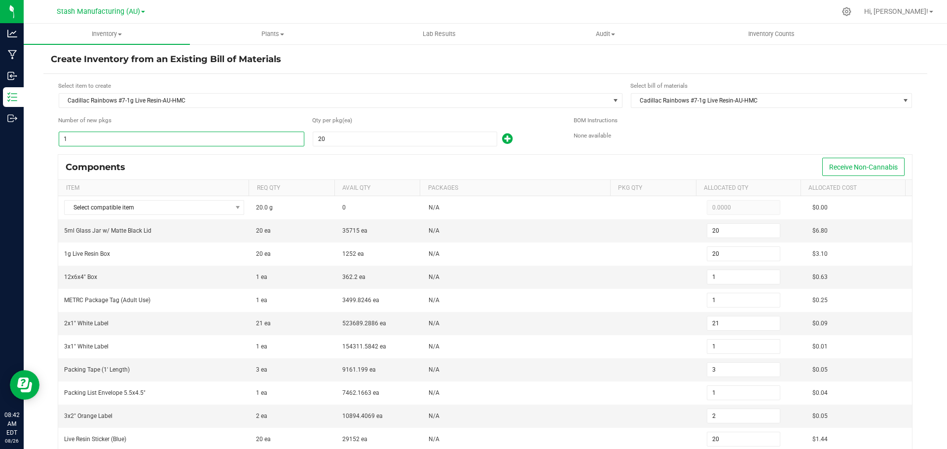
type input "2"
type input "42"
type input "2"
type input "6"
type input "2"
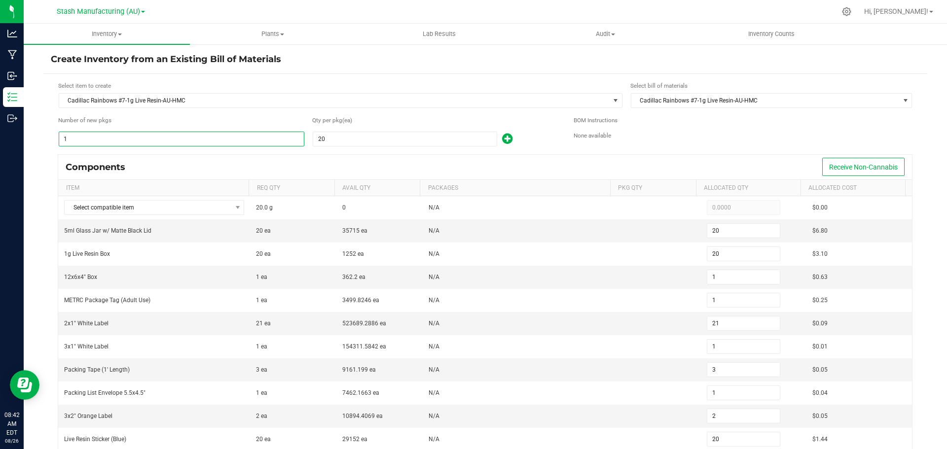
type input "4"
type input "40"
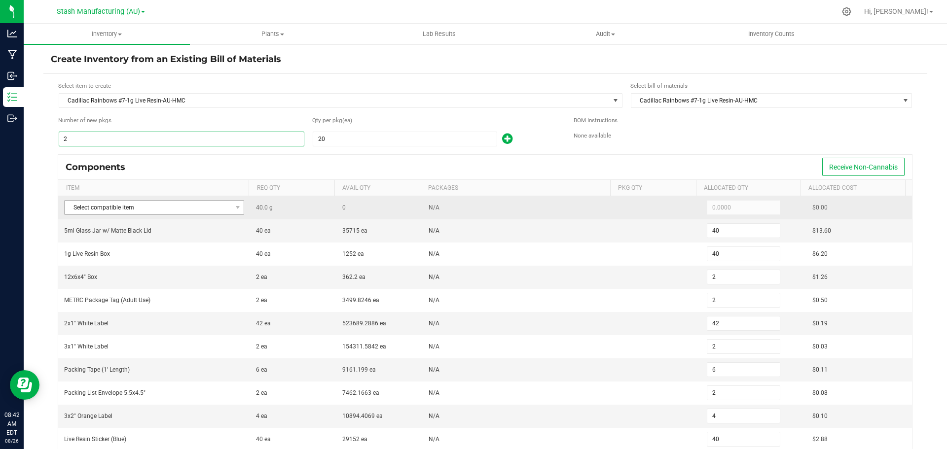
type input "2"
click at [181, 208] on span "Select compatible item" at bounding box center [148, 208] width 167 height 14
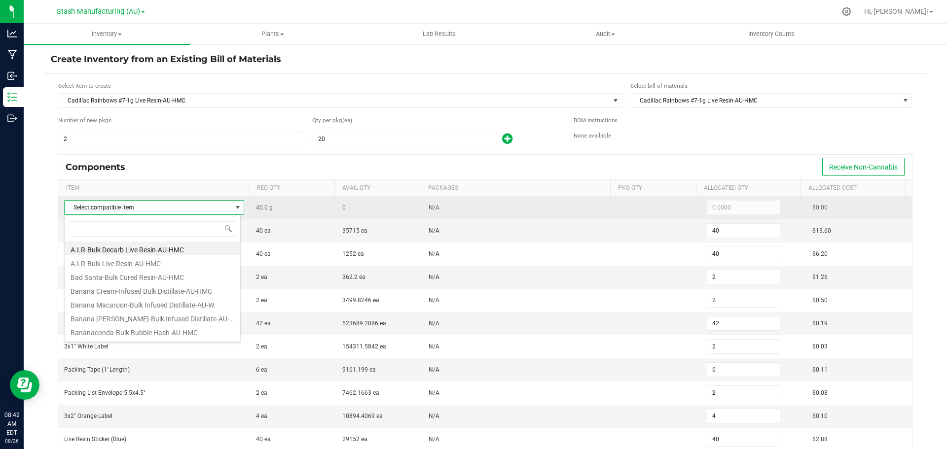
scroll to position [15, 177]
type input "cadi"
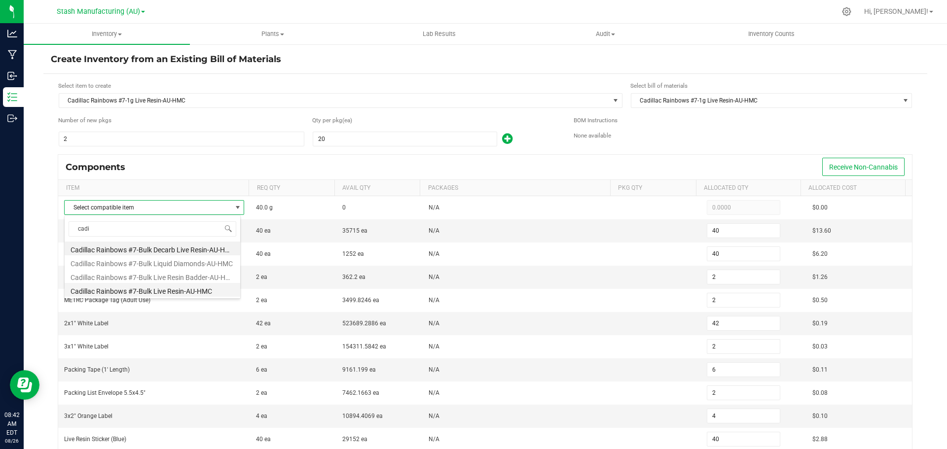
click at [188, 293] on li "Cadillac Rainbows #7-Bulk Live Resin-AU-HMC" at bounding box center [153, 290] width 176 height 14
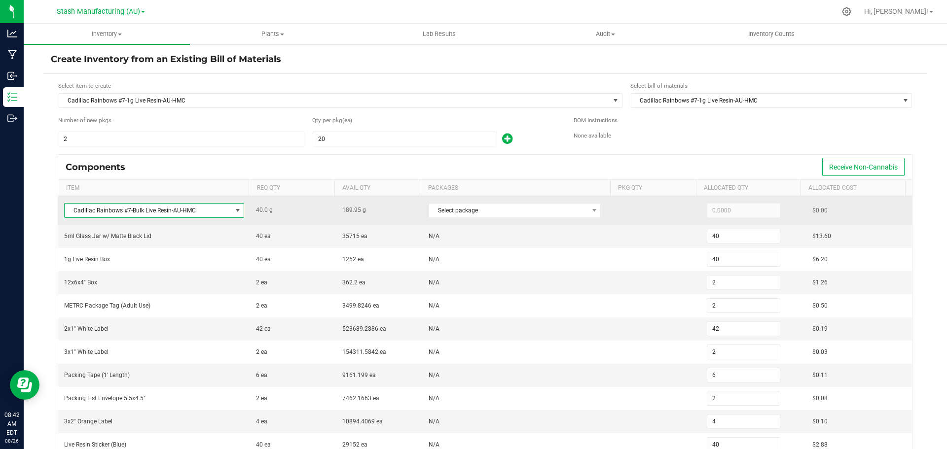
click at [462, 220] on div "Select package" at bounding box center [519, 210] width 180 height 20
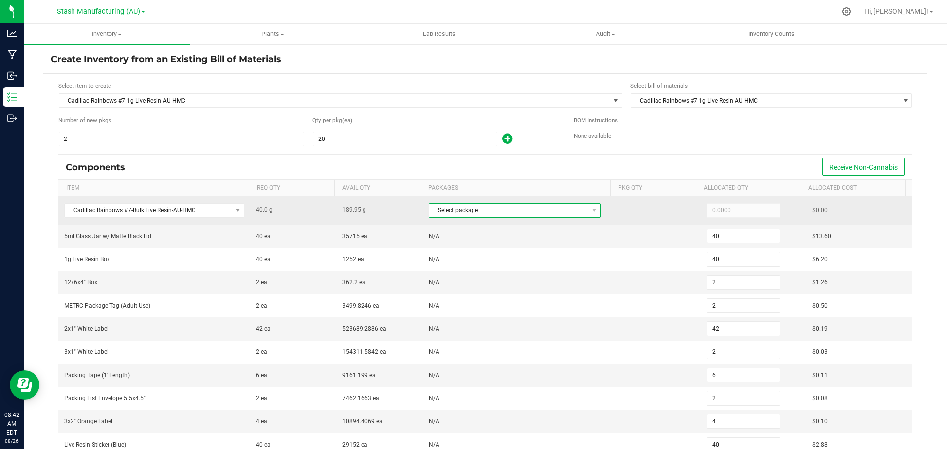
click at [462, 212] on span "Select package" at bounding box center [508, 211] width 159 height 14
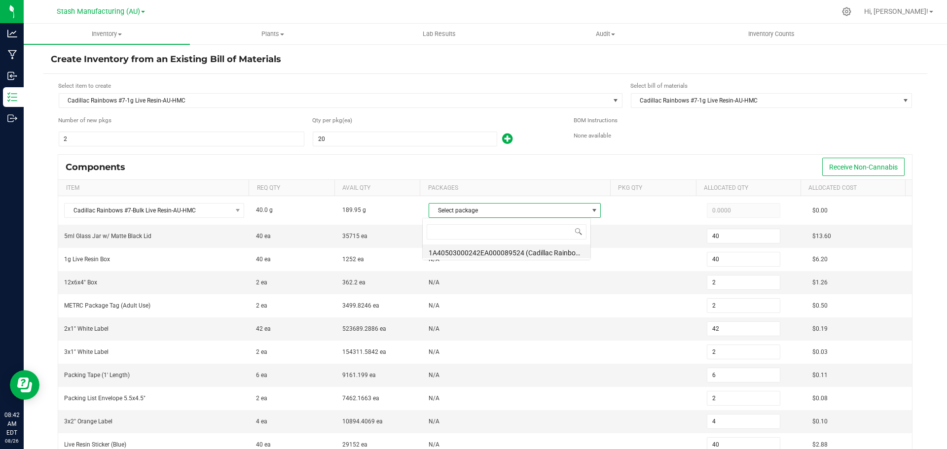
scroll to position [15, 169]
click at [473, 253] on li "1A40503000242EA000089524 (Cadillac Rainbows #7-Bulk Live Resin-AU-HMC-6)" at bounding box center [507, 252] width 168 height 14
type input "40.0000"
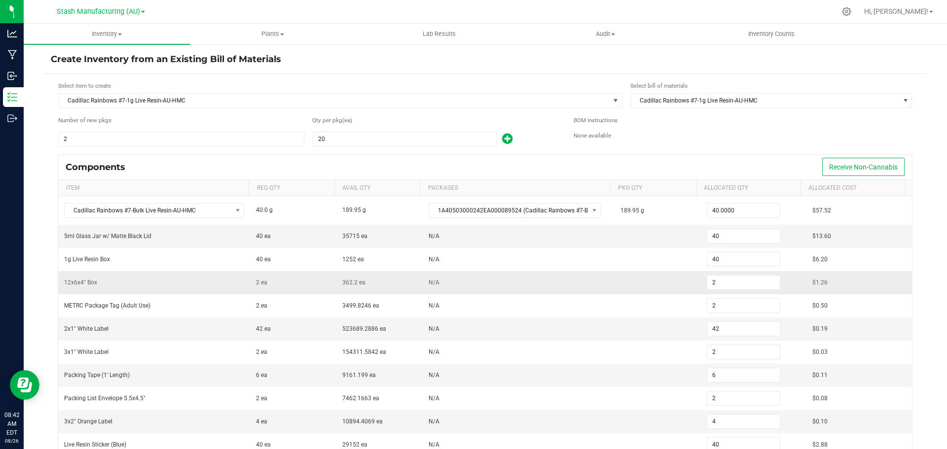
click at [614, 288] on td at bounding box center [657, 282] width 86 height 23
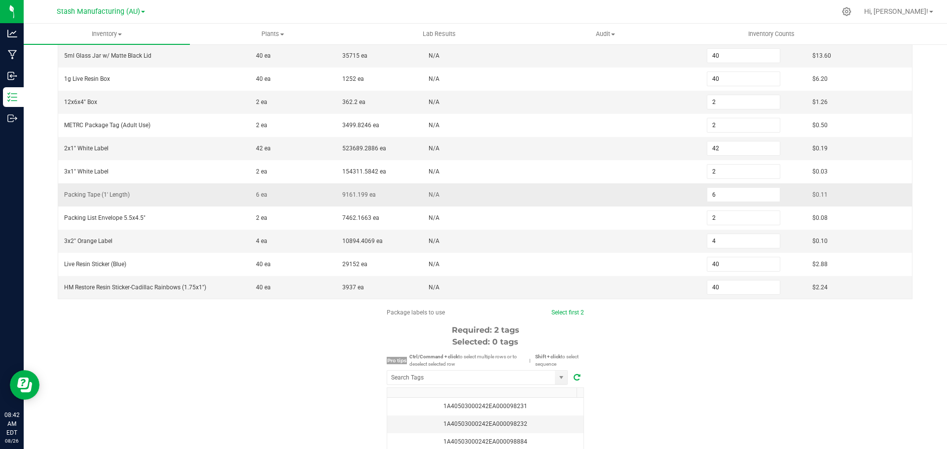
scroll to position [197, 0]
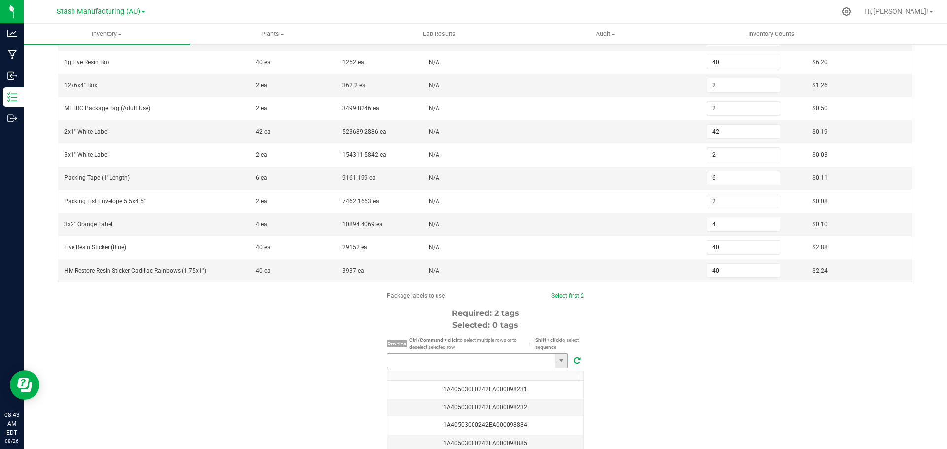
click at [480, 367] on input "NO DATA FOUND" at bounding box center [471, 361] width 168 height 14
click at [467, 372] on li "1A40503000242EA000099278" at bounding box center [474, 379] width 180 height 17
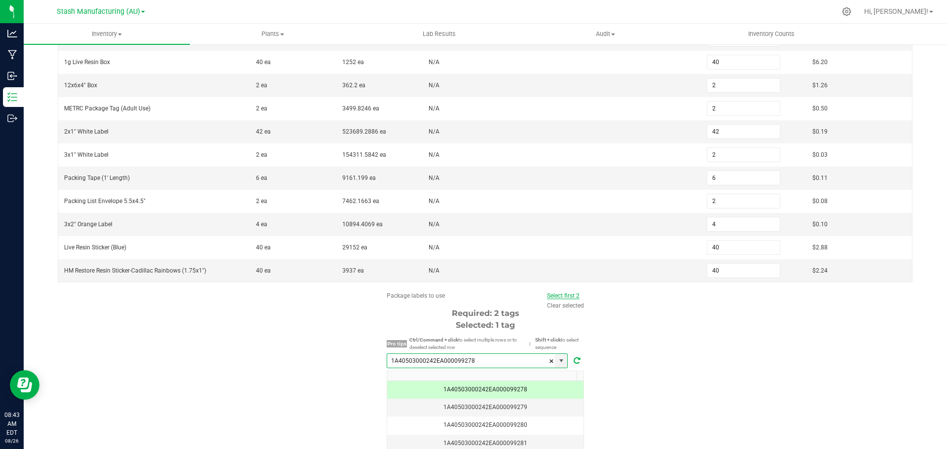
type input "1A40503000242EA000099278"
click at [570, 292] on link "Select first 2" at bounding box center [563, 295] width 33 height 7
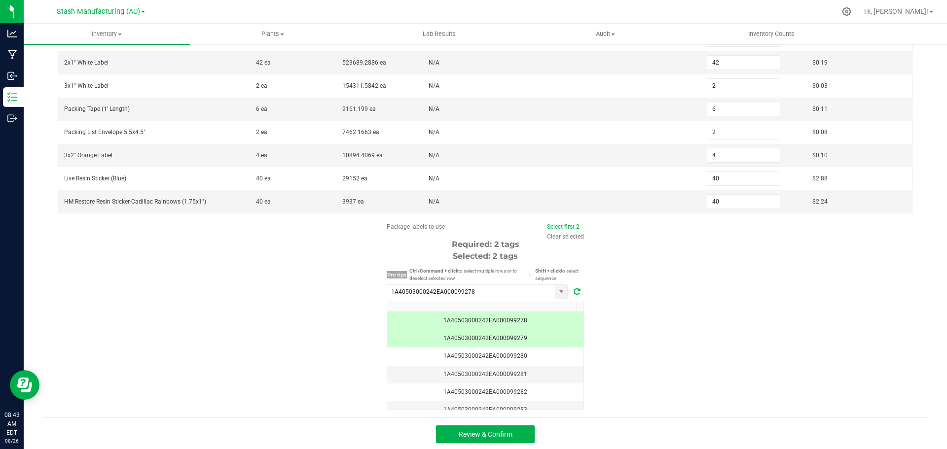
scroll to position [268, 0]
click at [514, 435] on button "Review & Confirm" at bounding box center [485, 433] width 99 height 18
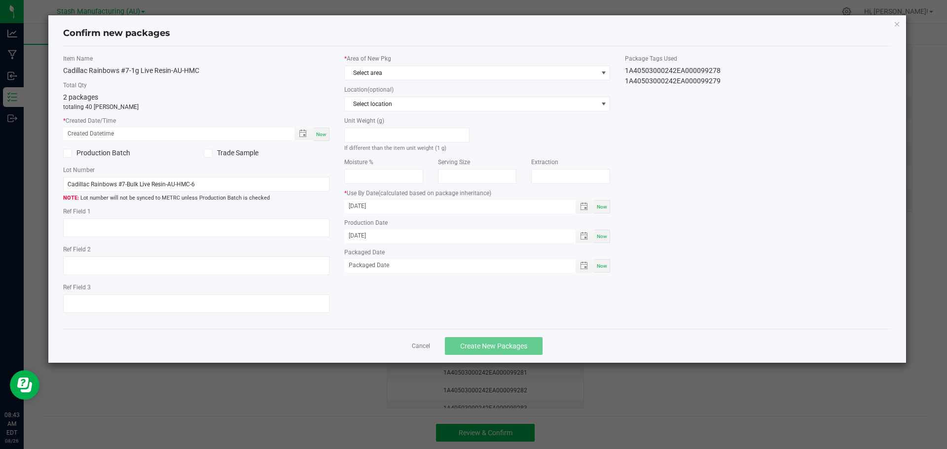
click at [323, 143] on div "Item Name Cadillac Rainbows #7-1g Live Resin-AU-HMC Total Qty 2 packages totali…" at bounding box center [196, 187] width 281 height 267
click at [323, 138] on div "Now" at bounding box center [322, 134] width 16 height 13
type input "[DATE] 08:43 AM"
click at [440, 75] on span "Select area" at bounding box center [471, 73] width 253 height 14
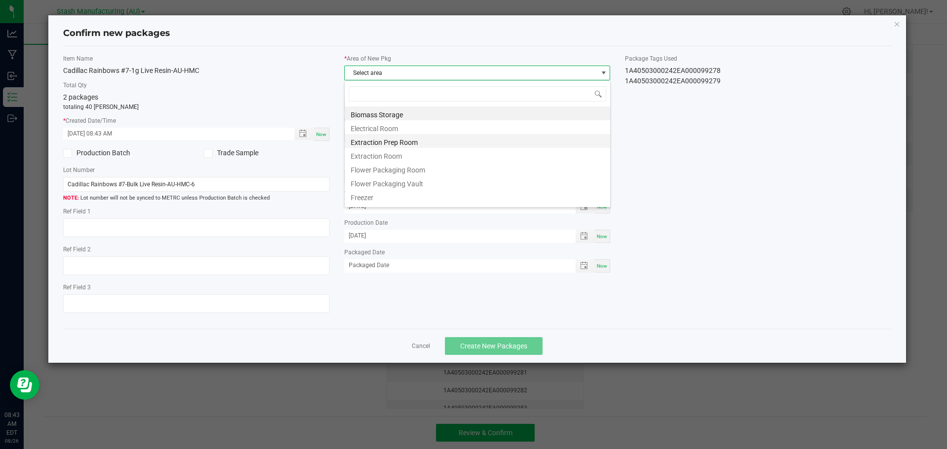
scroll to position [15, 266]
click at [413, 170] on li "Flower Packaging Room" at bounding box center [477, 169] width 265 height 14
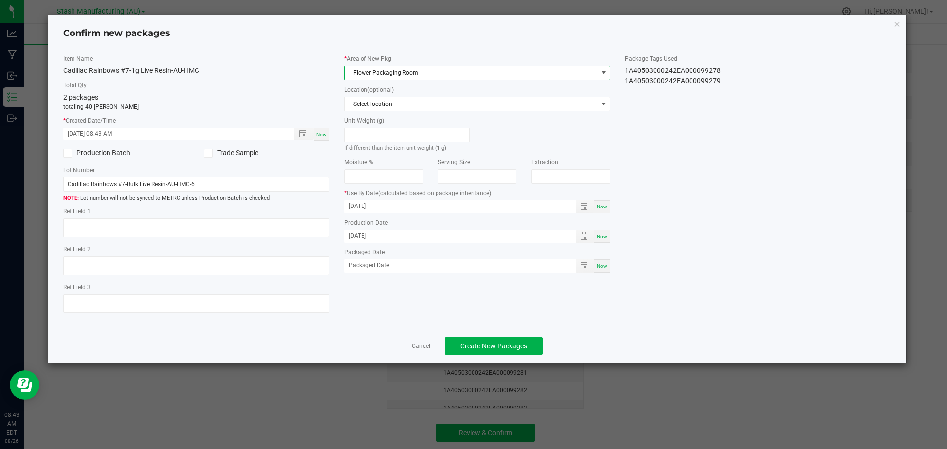
click at [596, 270] on div "Now" at bounding box center [602, 265] width 16 height 13
type input "[DATE]"
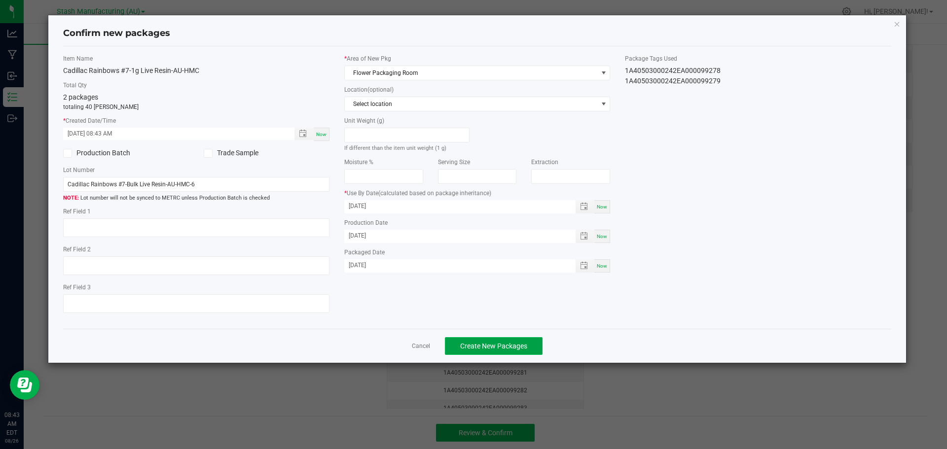
click at [505, 344] on span "Create New Packages" at bounding box center [493, 346] width 67 height 8
